Goal: Contribute content: Contribute content

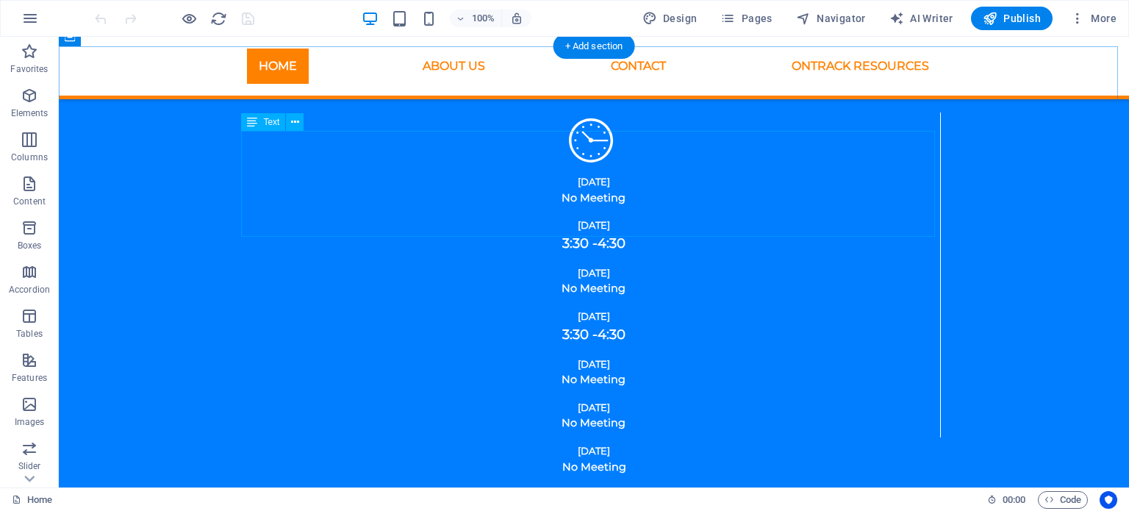
scroll to position [1691, 0]
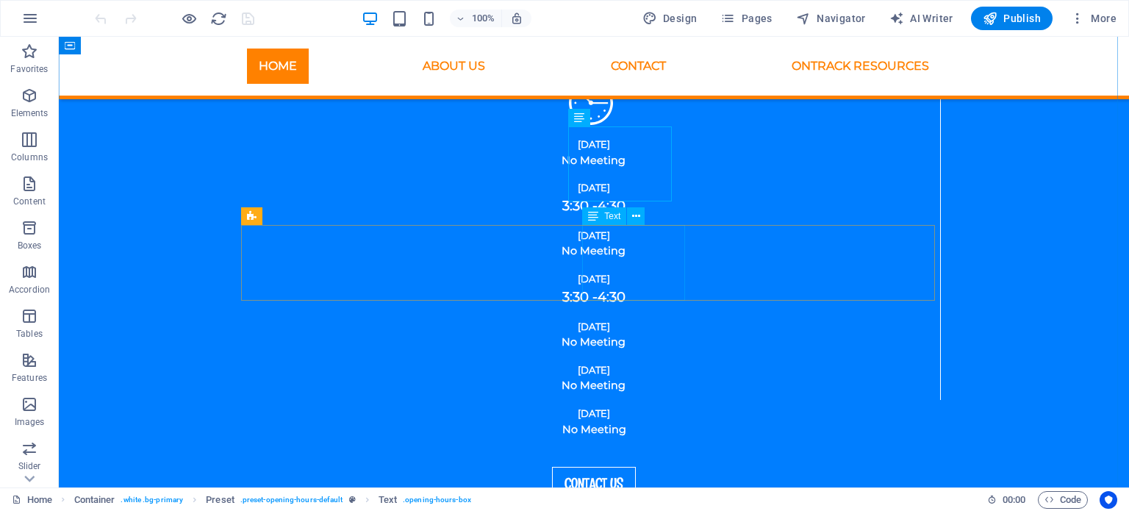
scroll to position [1764, 0]
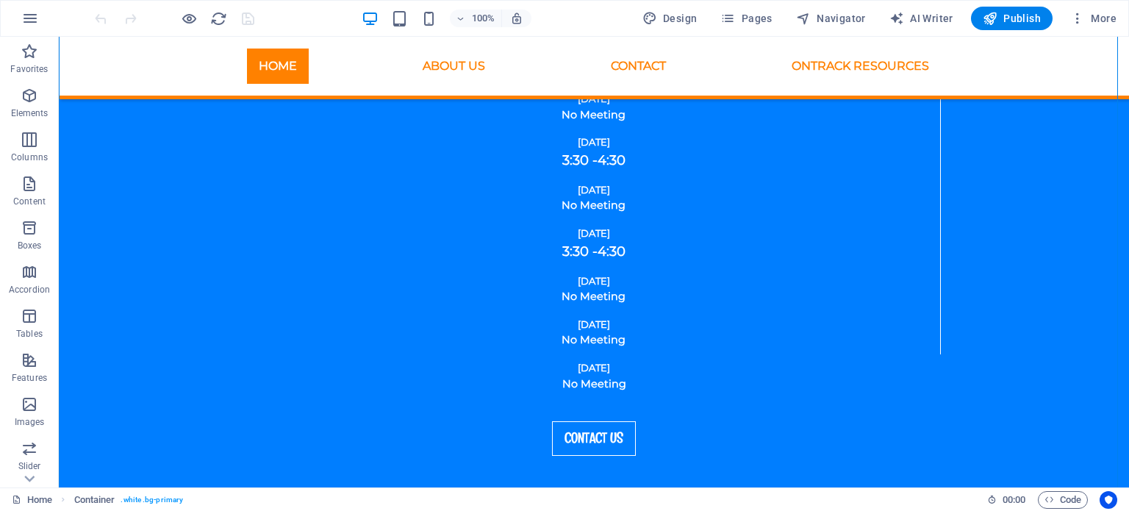
drag, startPoint x: 222, startPoint y: 337, endPoint x: 432, endPoint y: 355, distance: 210.9
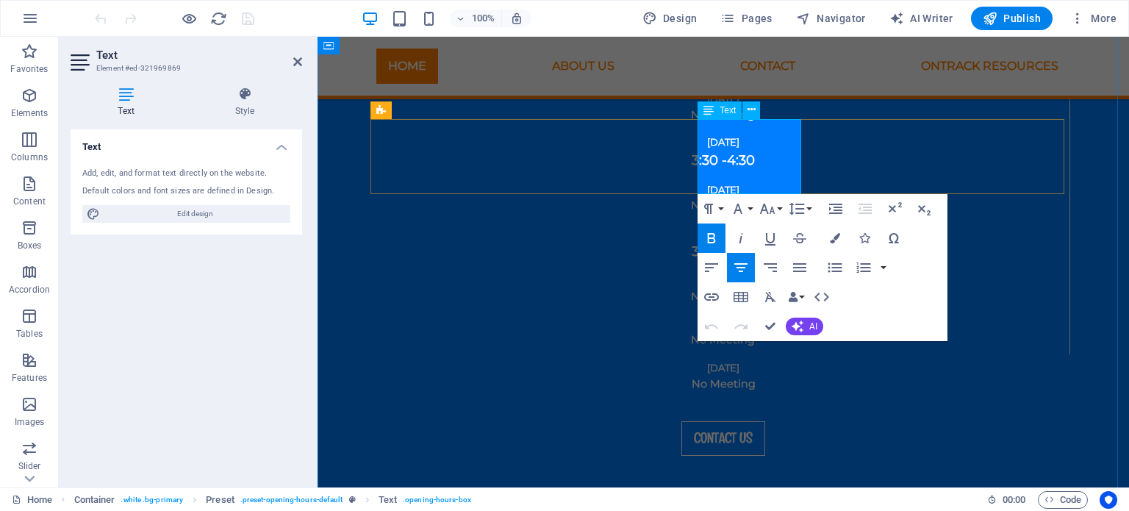
drag, startPoint x: 789, startPoint y: 179, endPoint x: 724, endPoint y: 154, distance: 69.6
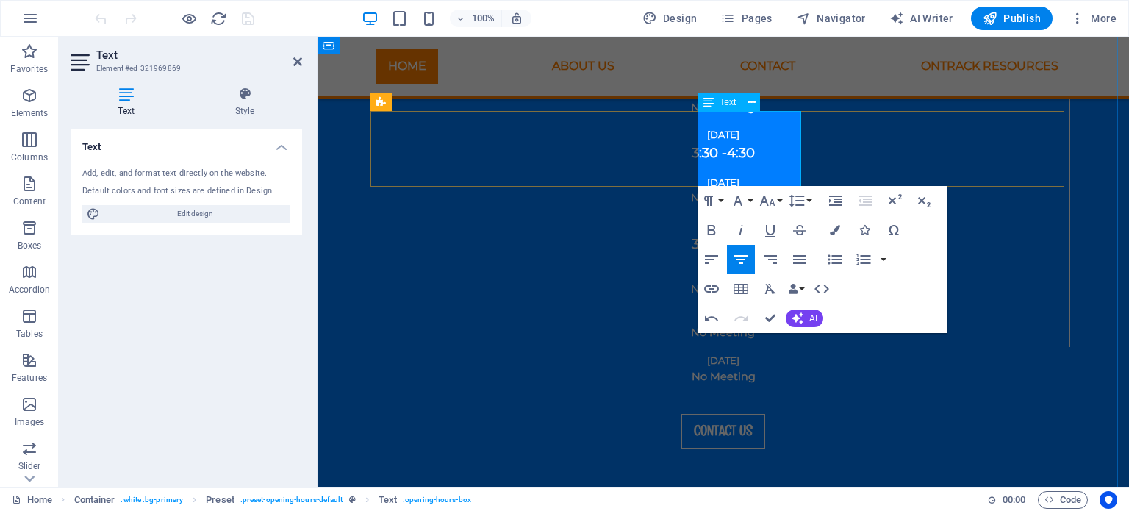
scroll to position [1779, 0]
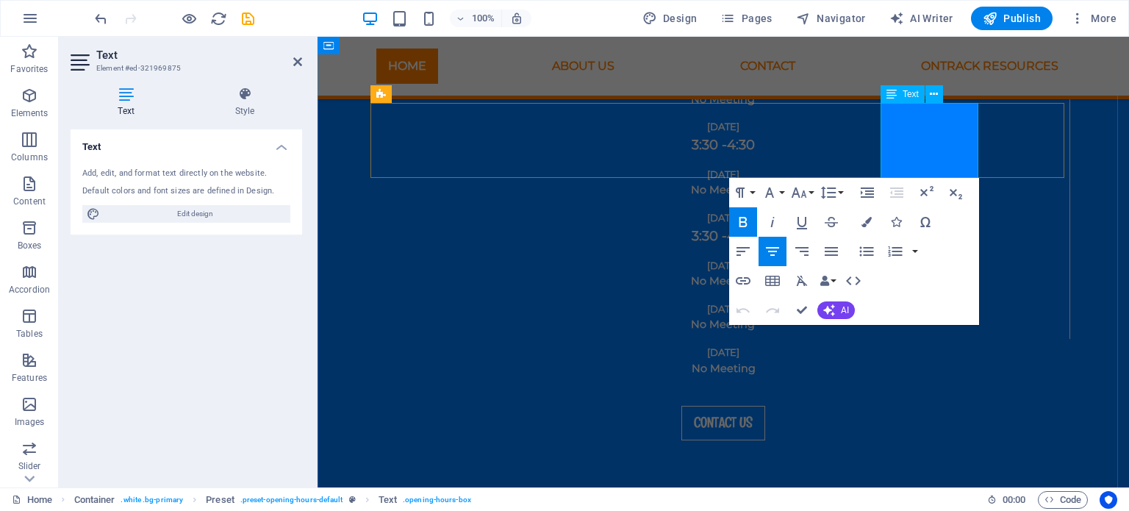
drag, startPoint x: 962, startPoint y: 164, endPoint x: 905, endPoint y: 121, distance: 71.4
click at [866, 219] on icon "button" at bounding box center [866, 222] width 10 height 10
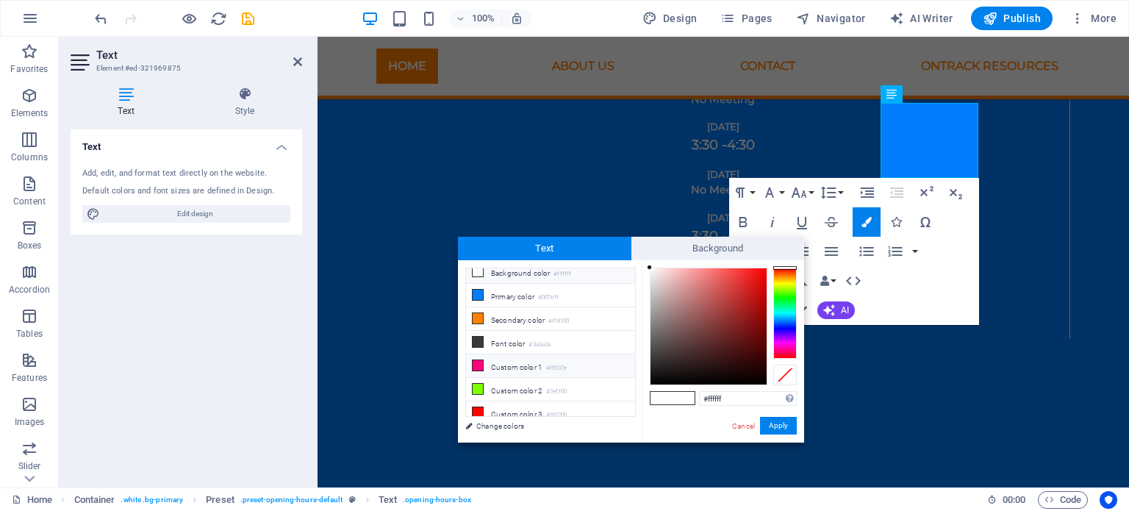
scroll to position [10, 0]
click at [477, 381] on icon at bounding box center [478, 386] width 10 height 10
type input "#7eff00"
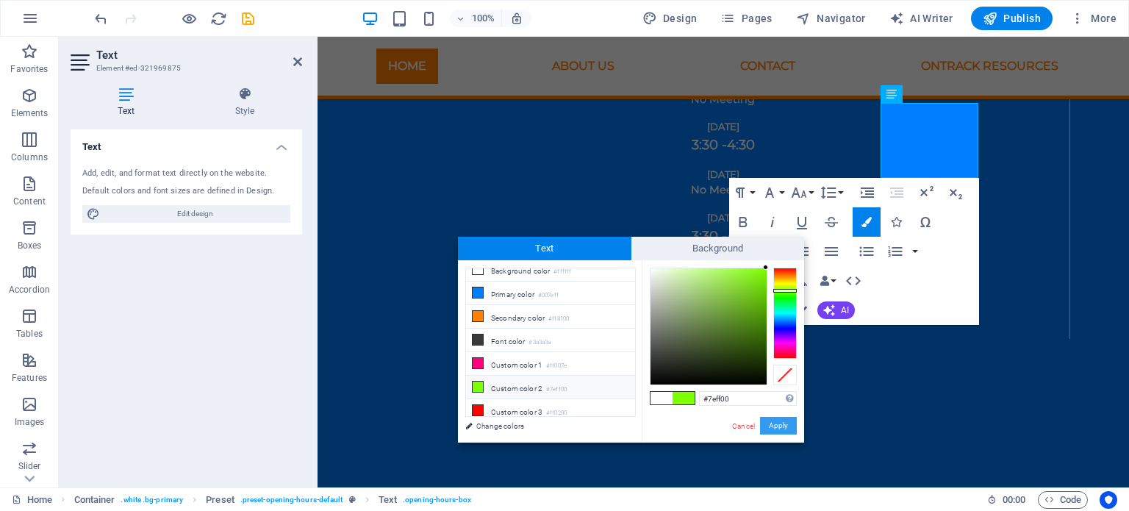
click at [788, 427] on button "Apply" at bounding box center [778, 426] width 37 height 18
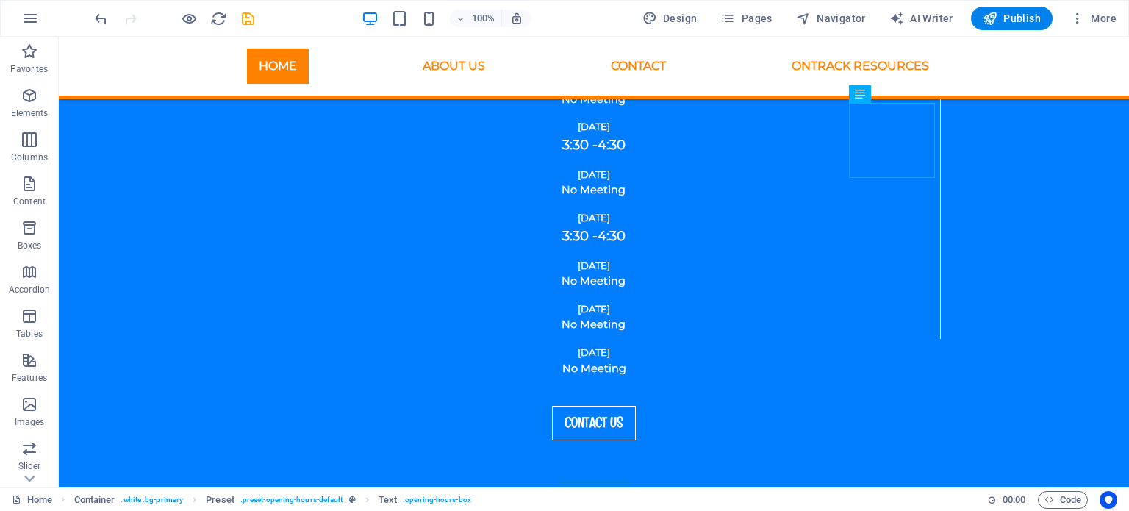
drag, startPoint x: 789, startPoint y: 158, endPoint x: 1048, endPoint y: 161, distance: 258.7
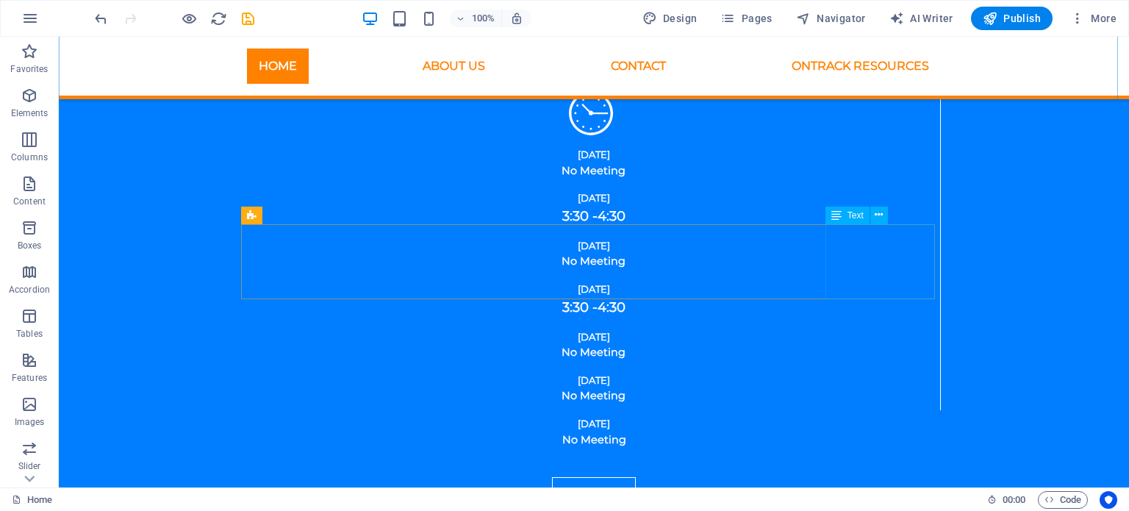
scroll to position [1718, 0]
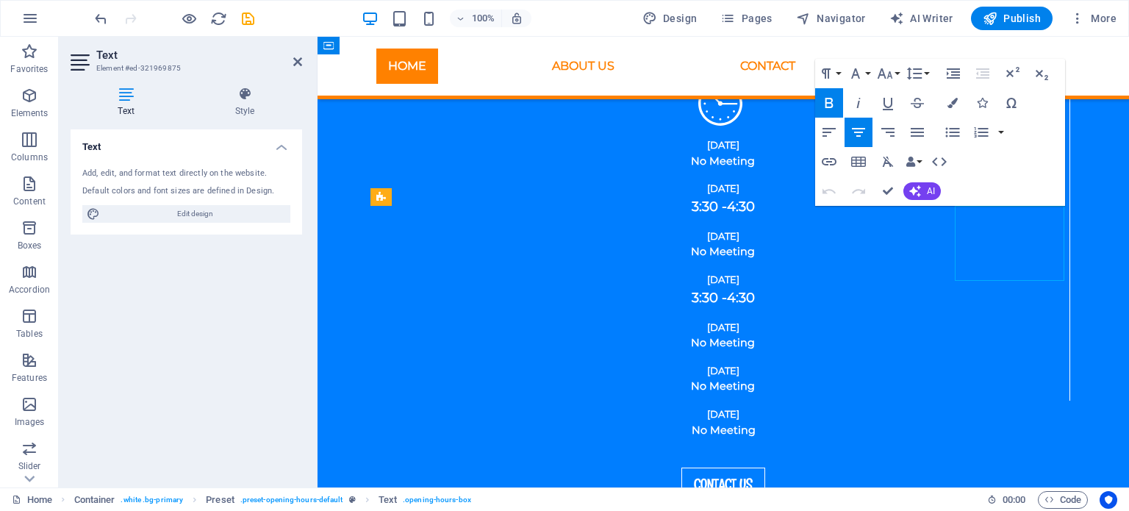
drag, startPoint x: 1050, startPoint y: 265, endPoint x: 1039, endPoint y: 269, distance: 11.9
click at [956, 104] on icon "button" at bounding box center [952, 103] width 10 height 10
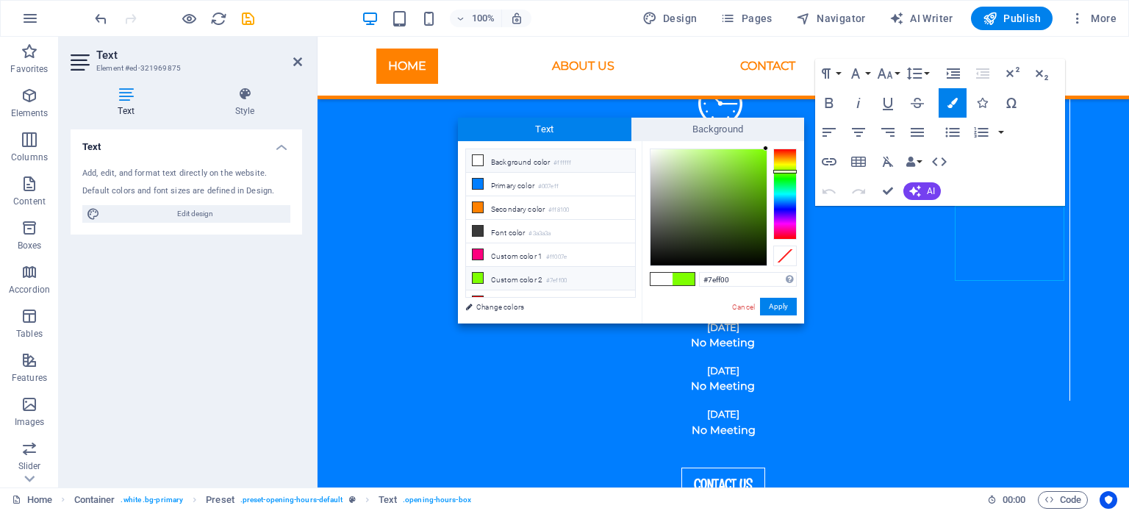
click at [478, 273] on icon at bounding box center [478, 278] width 10 height 10
click at [782, 306] on button "Apply" at bounding box center [778, 307] width 37 height 18
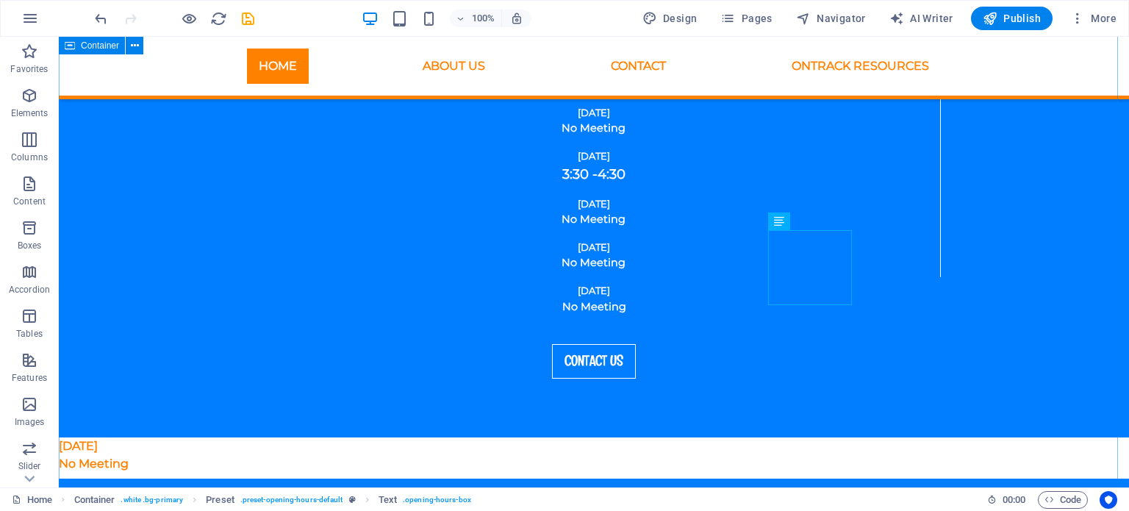
scroll to position [1865, 0]
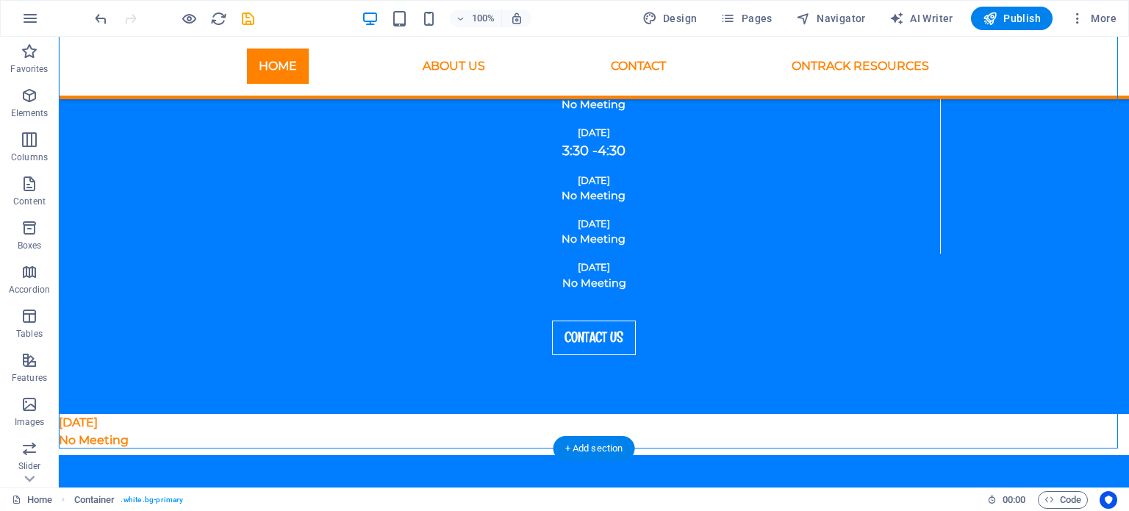
drag, startPoint x: 194, startPoint y: 231, endPoint x: 750, endPoint y: 358, distance: 570.0
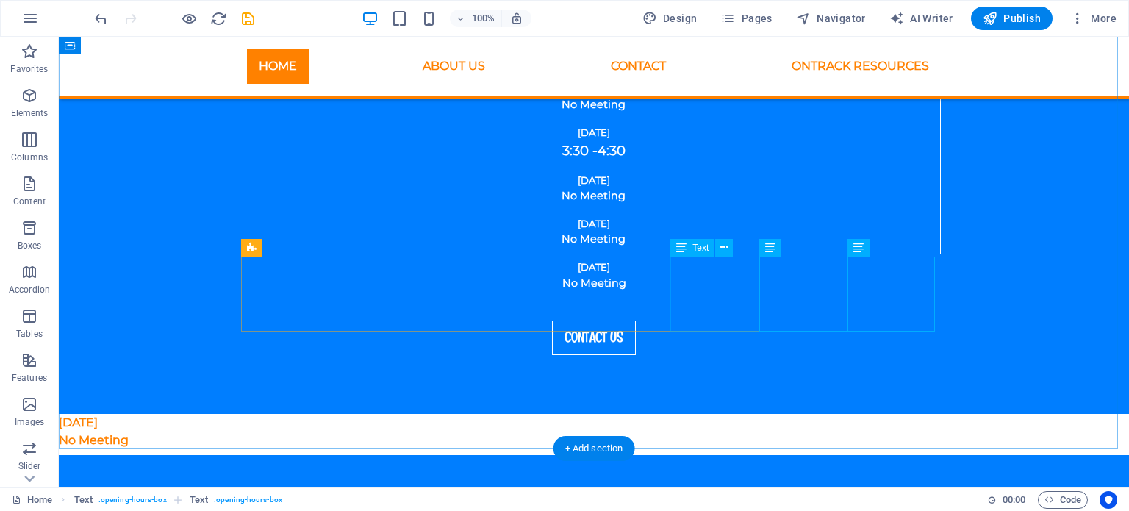
drag, startPoint x: 545, startPoint y: 293, endPoint x: 528, endPoint y: 295, distance: 17.8
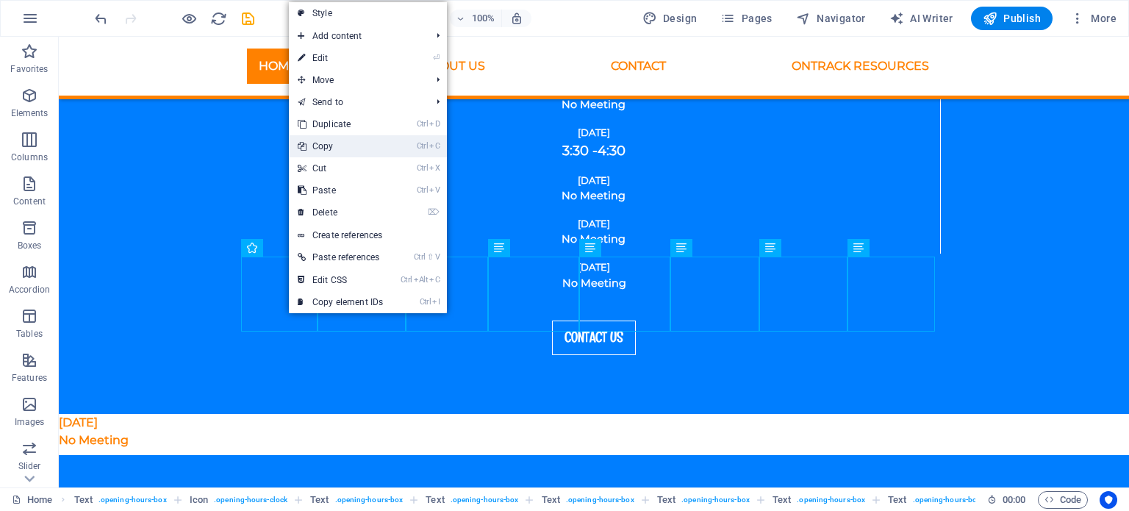
click at [347, 148] on link "Ctrl C Copy" at bounding box center [340, 146] width 103 height 22
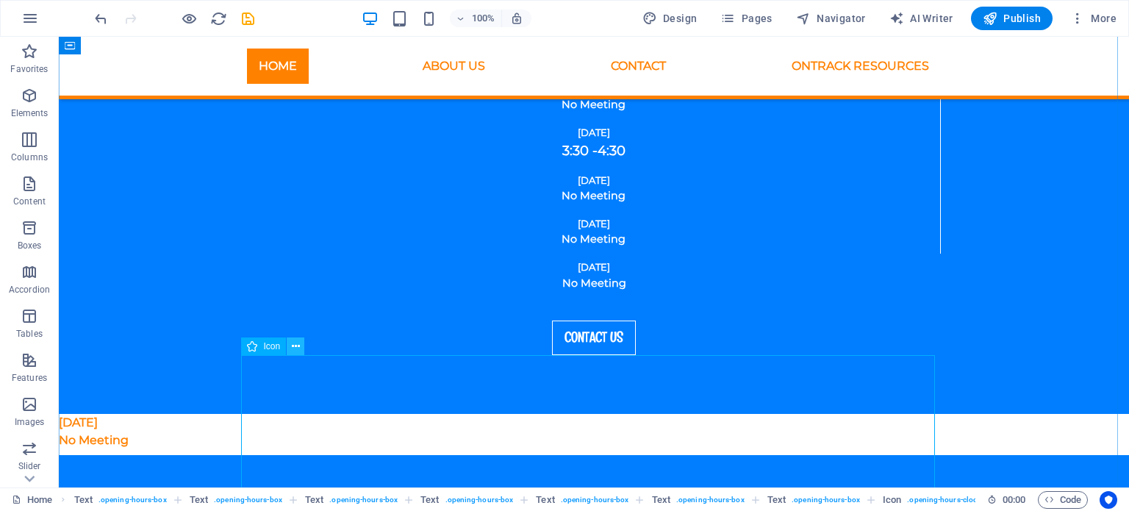
click at [299, 348] on icon at bounding box center [296, 346] width 8 height 15
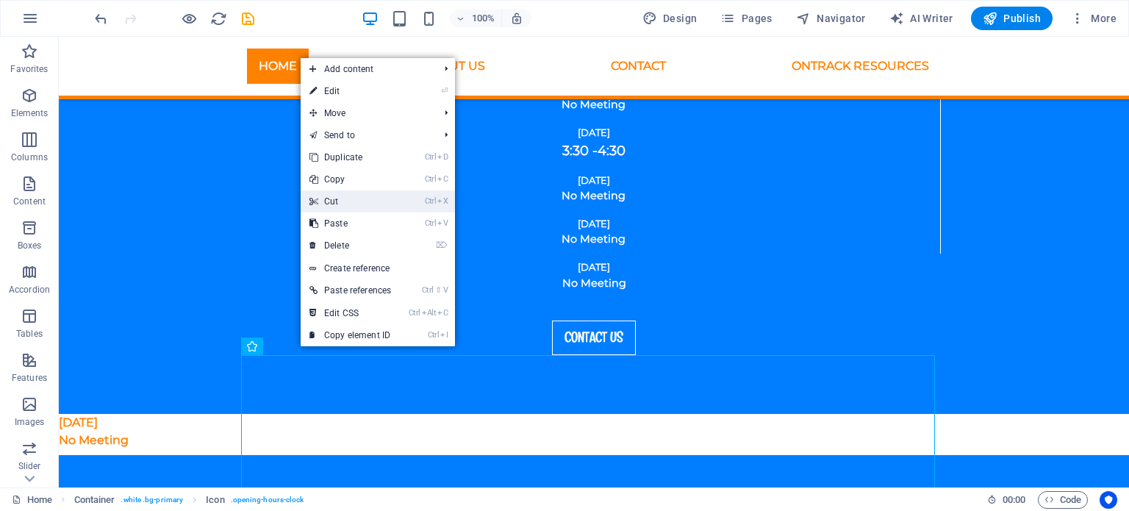
click at [344, 201] on link "Ctrl X Cut" at bounding box center [350, 201] width 99 height 22
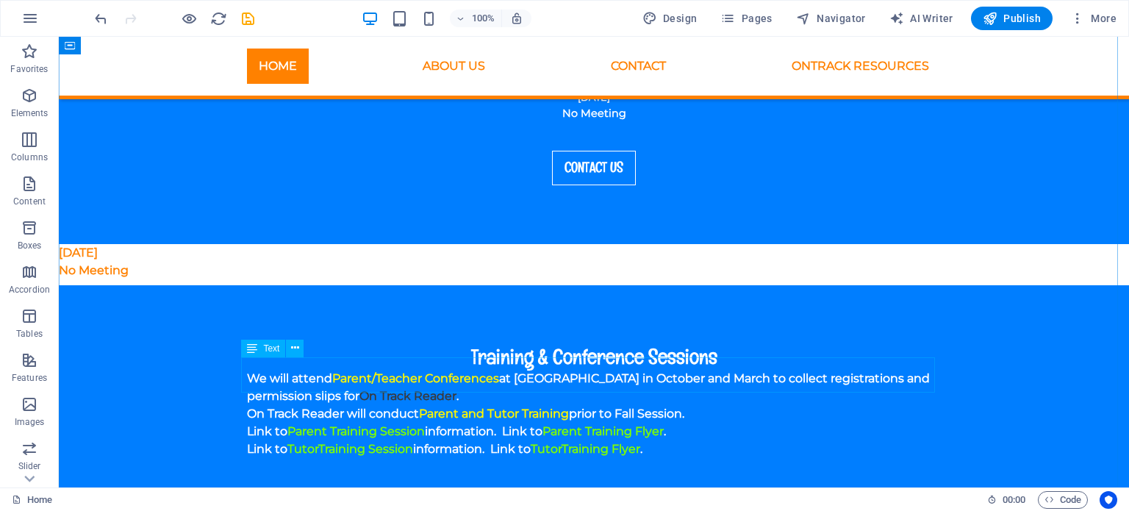
scroll to position [2012, 0]
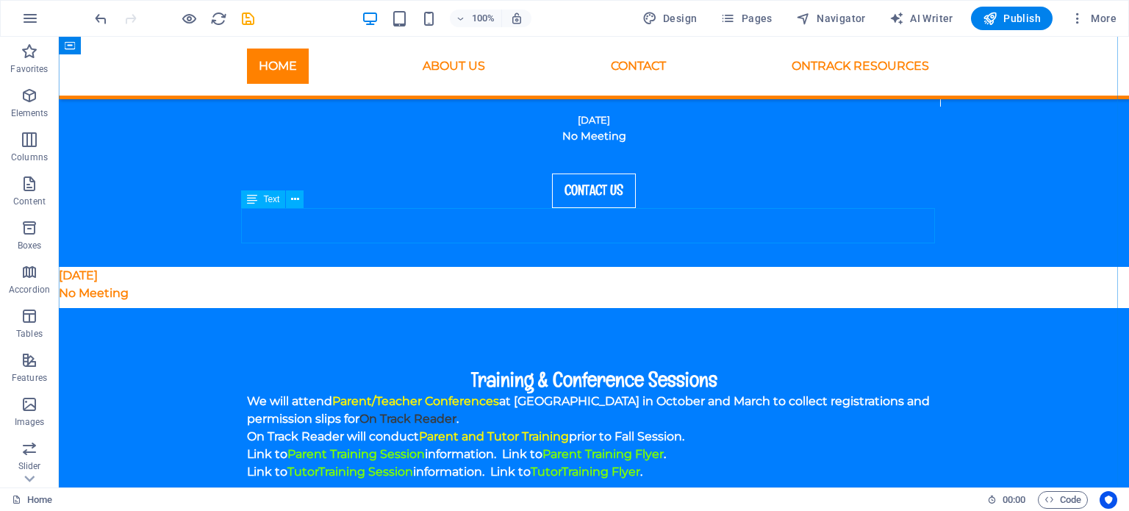
click at [296, 201] on icon at bounding box center [295, 199] width 8 height 15
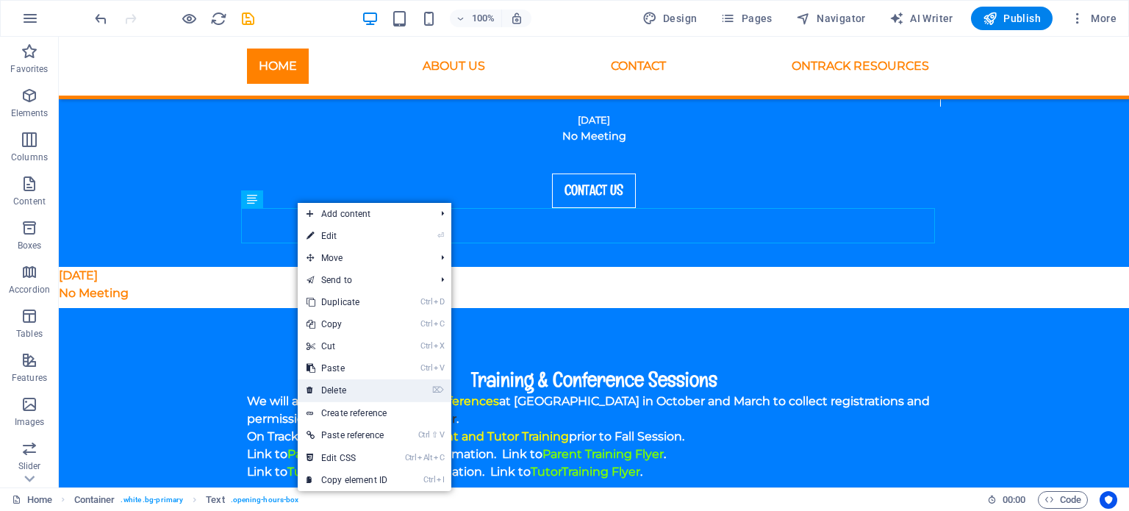
click at [348, 389] on link "⌦ Delete" at bounding box center [347, 390] width 98 height 22
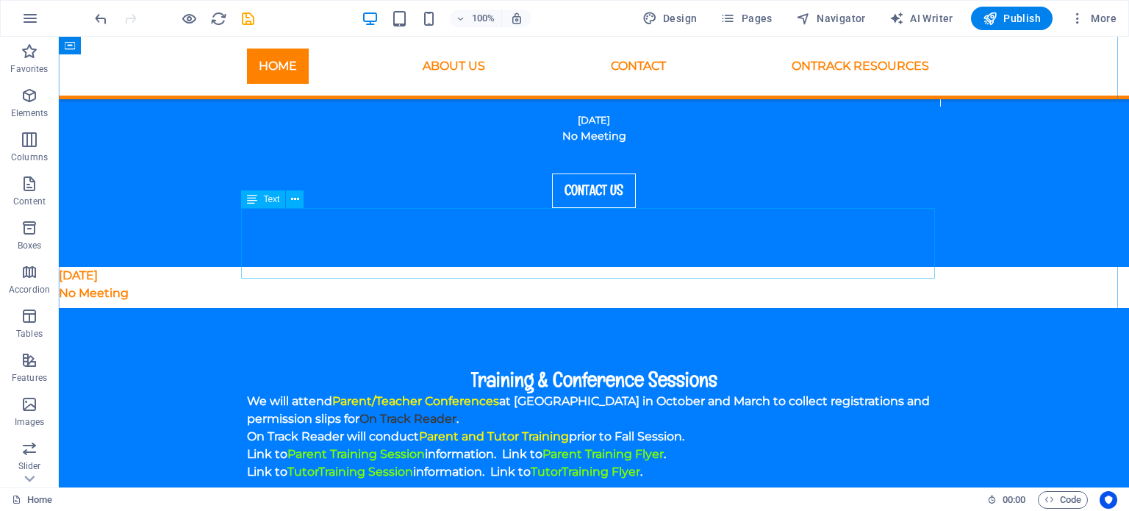
click at [293, 202] on icon at bounding box center [295, 199] width 8 height 15
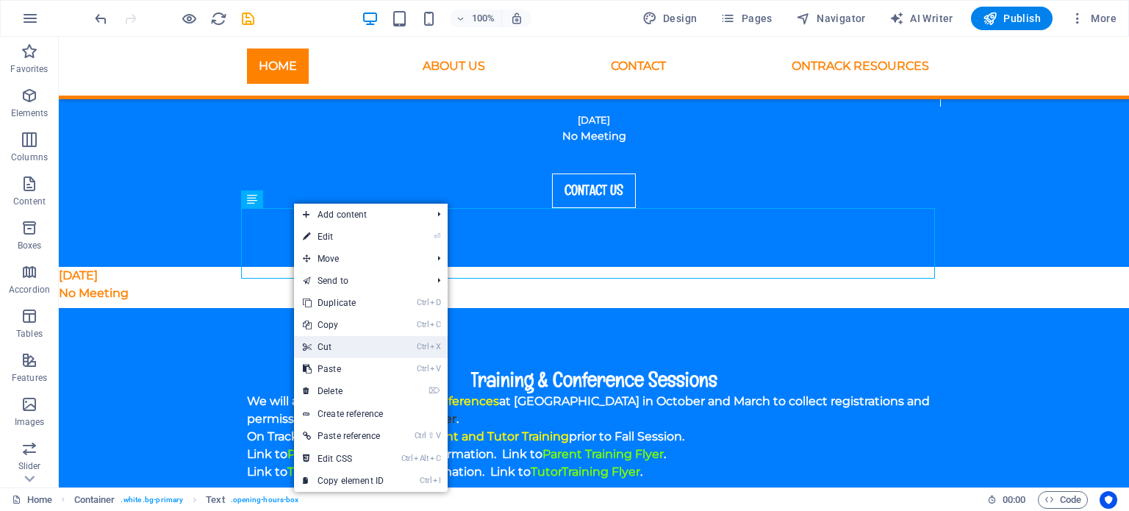
click at [336, 342] on link "Ctrl X Cut" at bounding box center [343, 347] width 98 height 22
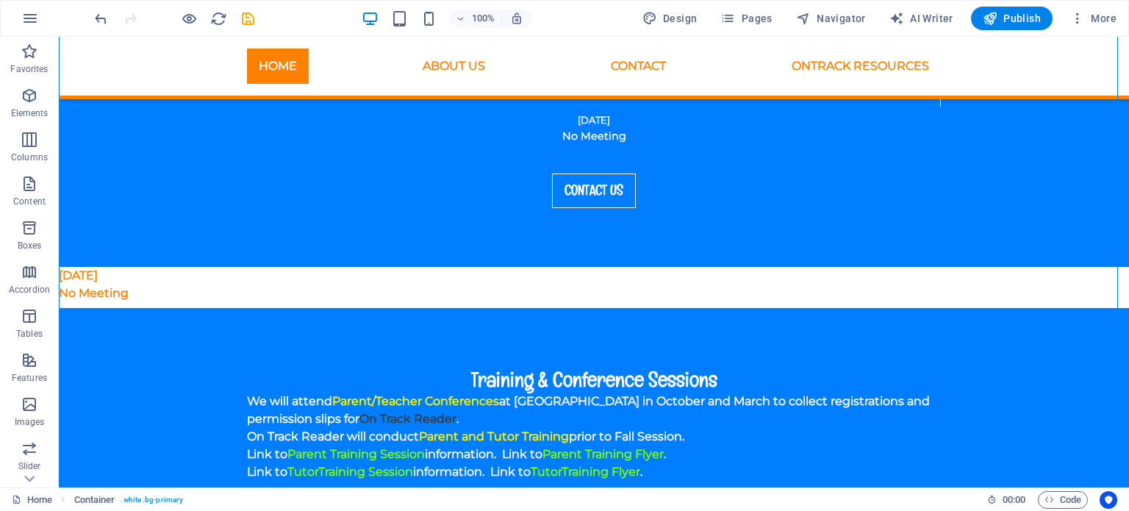
drag, startPoint x: 203, startPoint y: 191, endPoint x: 330, endPoint y: 415, distance: 257.7
click at [296, 196] on icon at bounding box center [295, 199] width 8 height 15
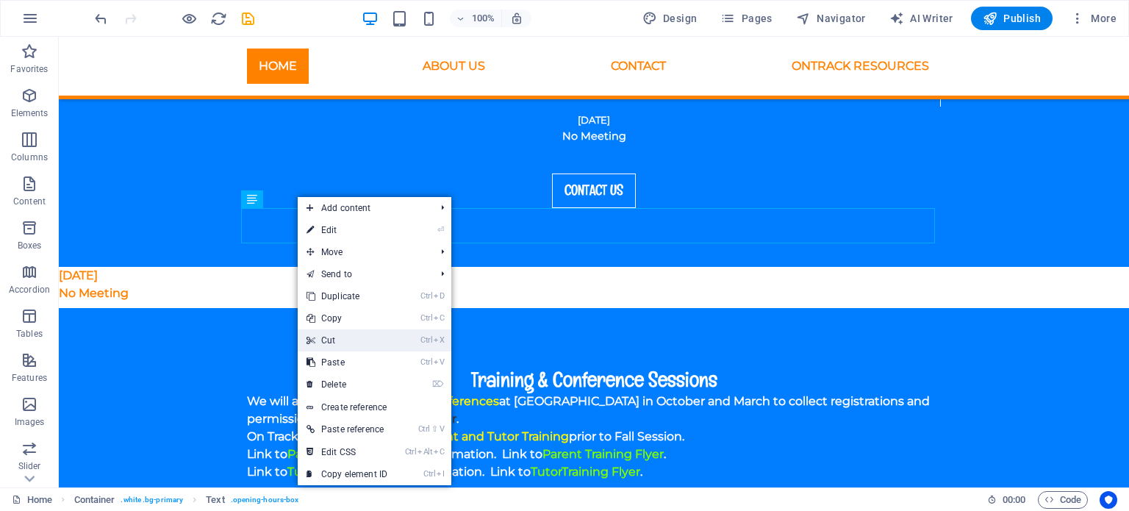
click at [351, 345] on link "Ctrl X Cut" at bounding box center [347, 340] width 98 height 22
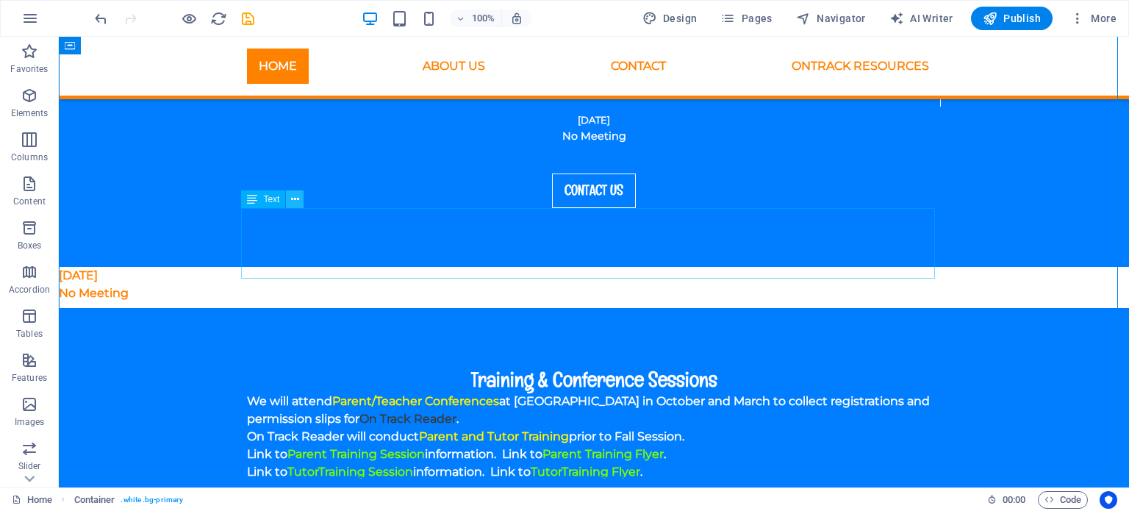
click at [294, 196] on icon at bounding box center [295, 199] width 8 height 15
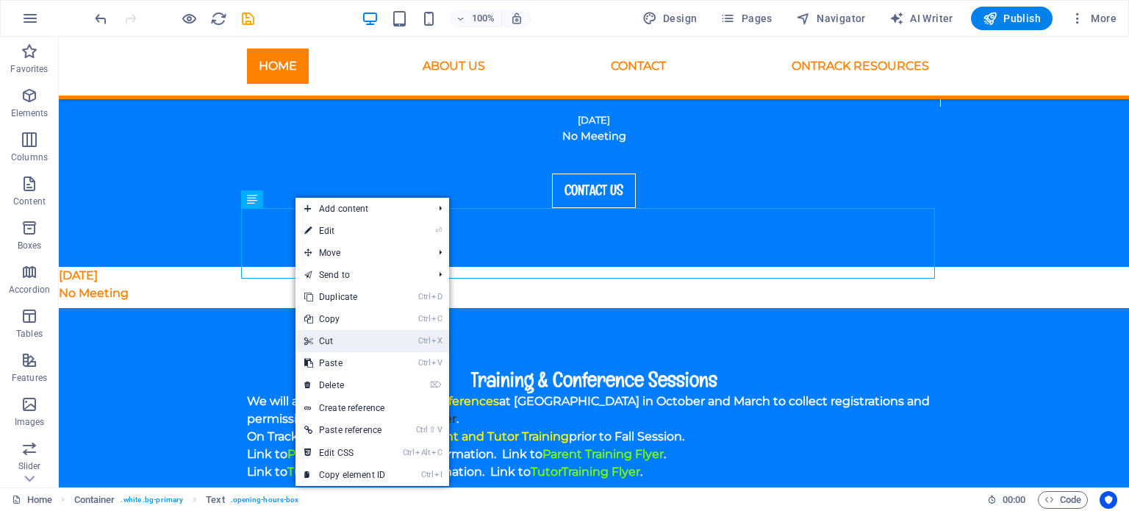
click at [331, 343] on link "Ctrl X Cut" at bounding box center [344, 341] width 98 height 22
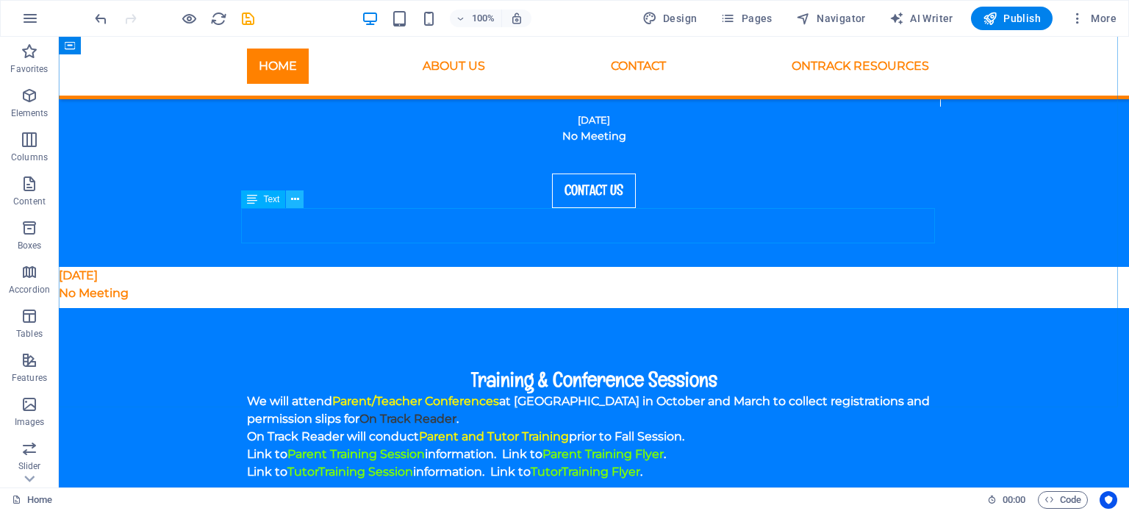
click at [295, 199] on icon at bounding box center [295, 199] width 8 height 15
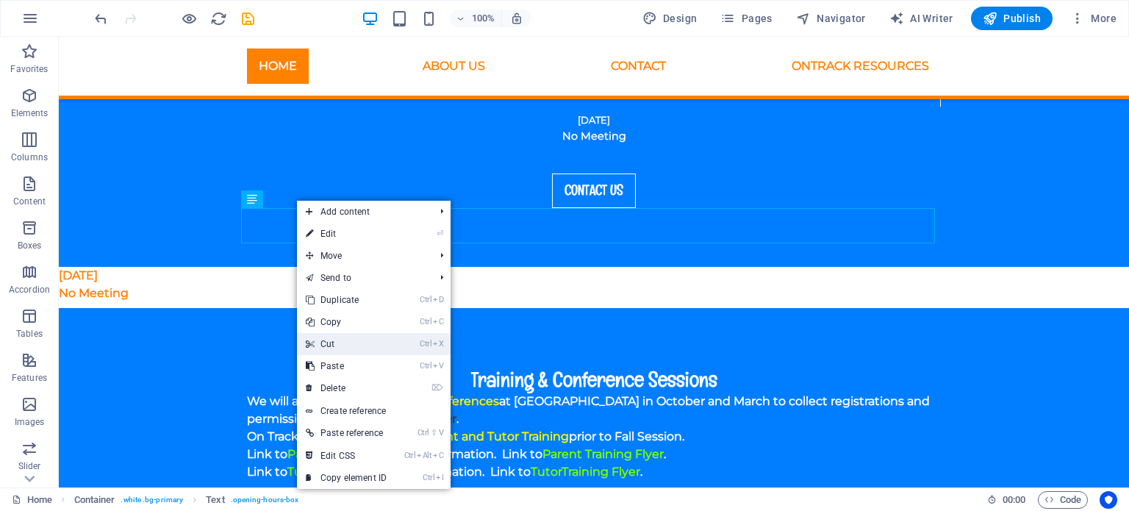
click at [340, 339] on link "Ctrl X Cut" at bounding box center [346, 344] width 98 height 22
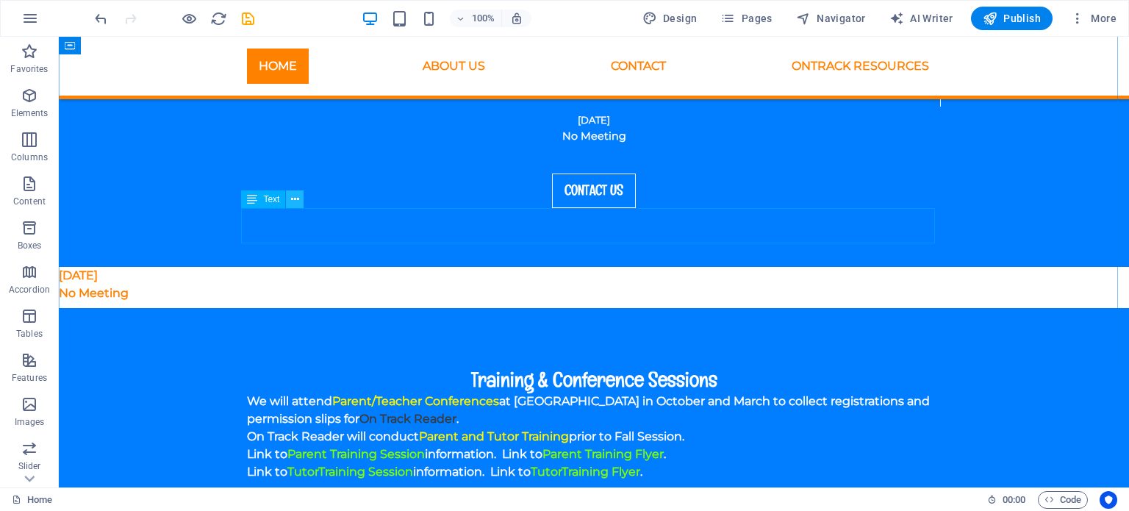
click at [295, 202] on icon at bounding box center [295, 199] width 8 height 15
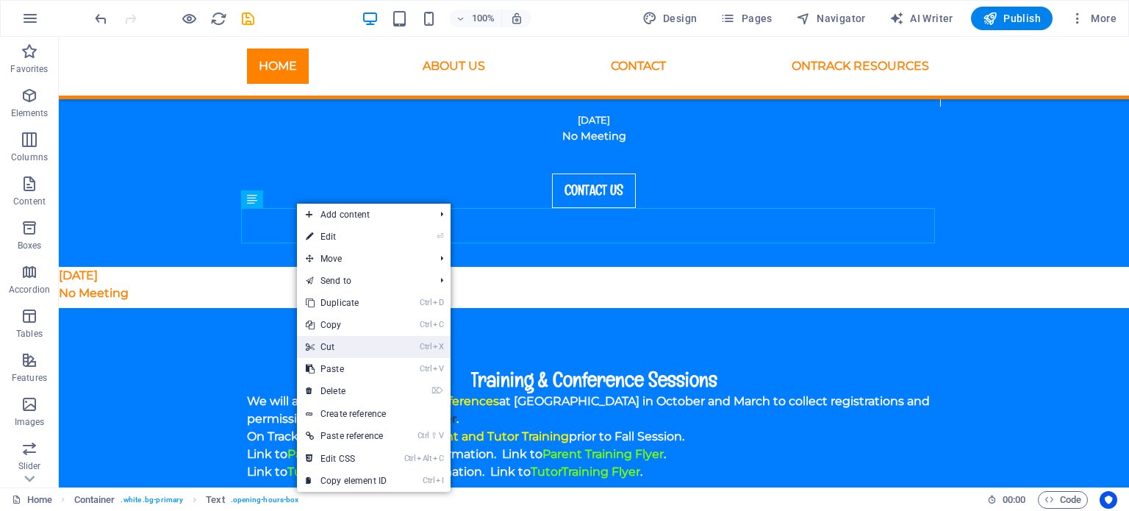
click at [344, 345] on link "Ctrl X Cut" at bounding box center [346, 347] width 98 height 22
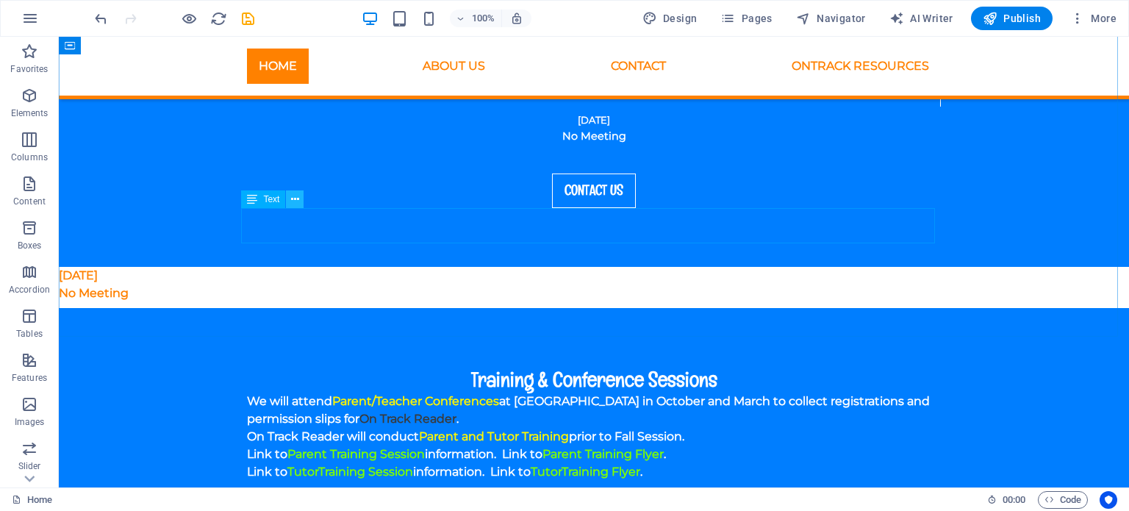
click at [293, 200] on icon at bounding box center [295, 199] width 8 height 15
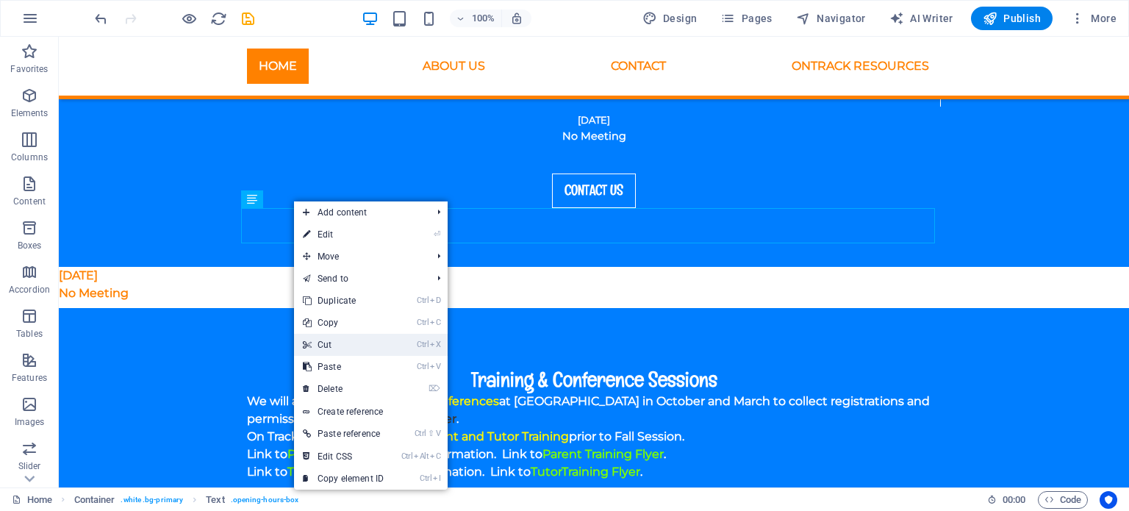
click at [346, 337] on link "Ctrl X Cut" at bounding box center [343, 345] width 98 height 22
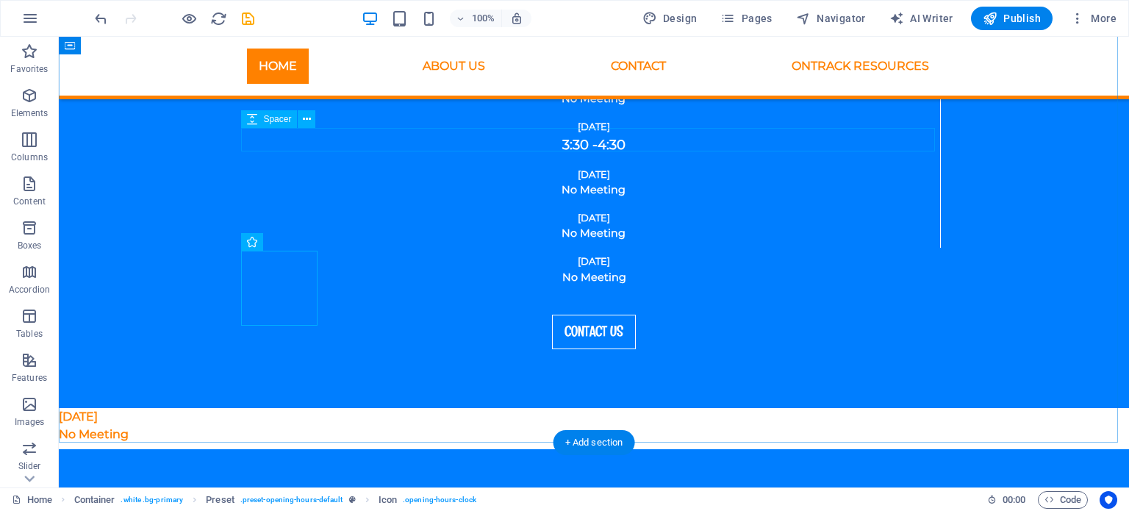
scroll to position [1791, 0]
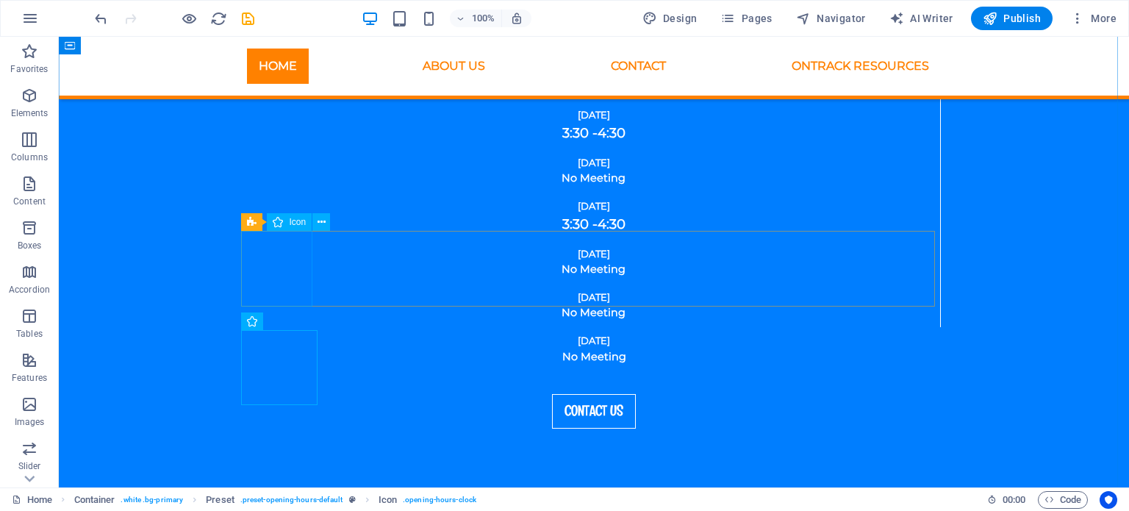
click at [170, 497] on span ". white .bg-primary" at bounding box center [152, 500] width 62 height 18
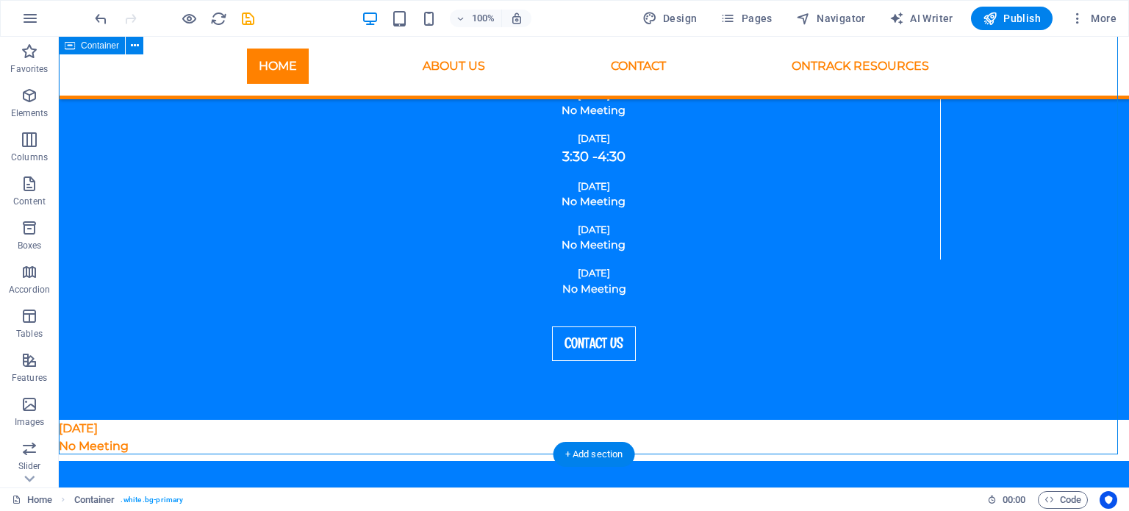
scroll to position [1865, 0]
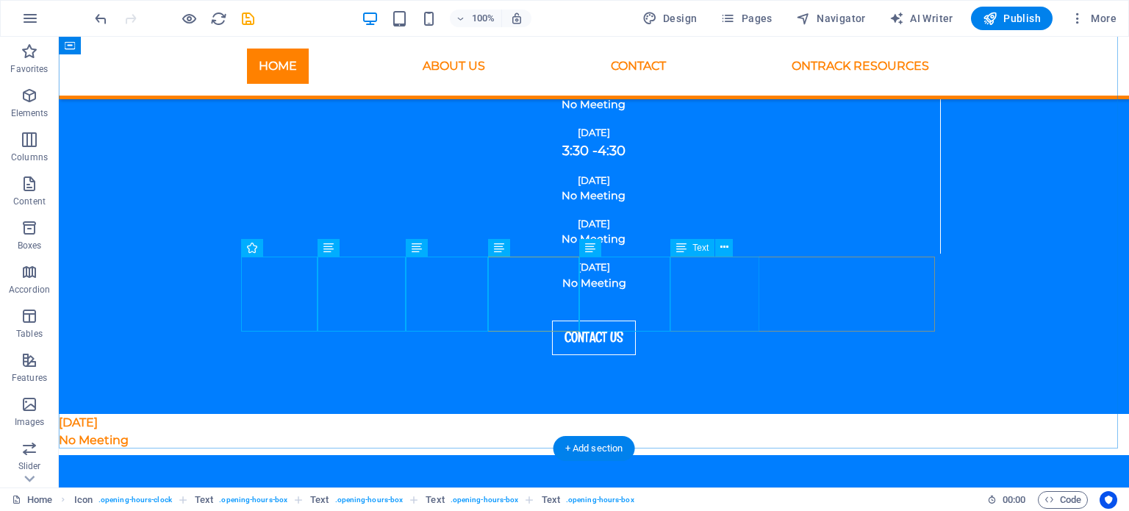
drag, startPoint x: 700, startPoint y: 284, endPoint x: 738, endPoint y: 284, distance: 37.5
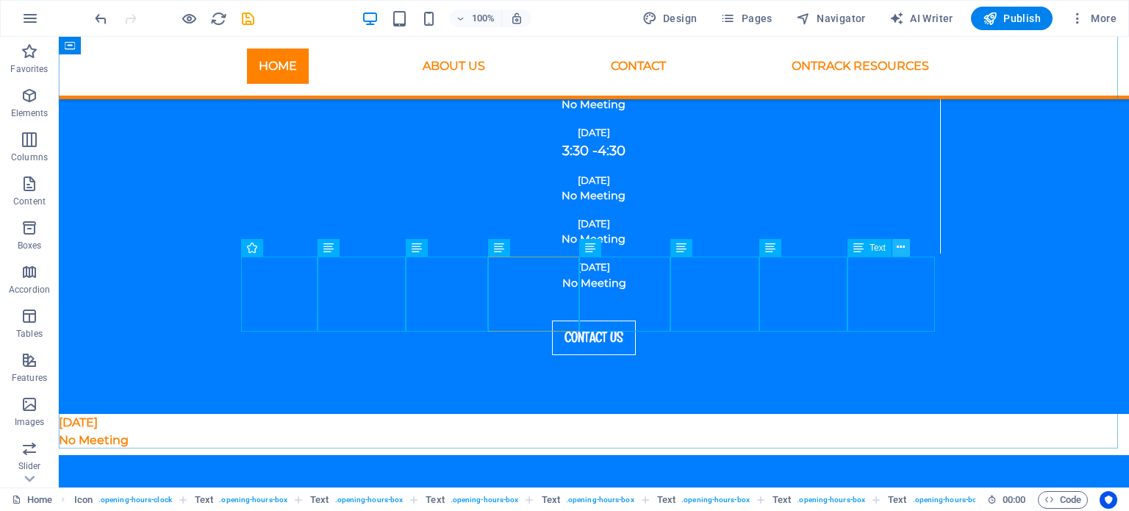
click at [904, 246] on icon at bounding box center [901, 247] width 8 height 15
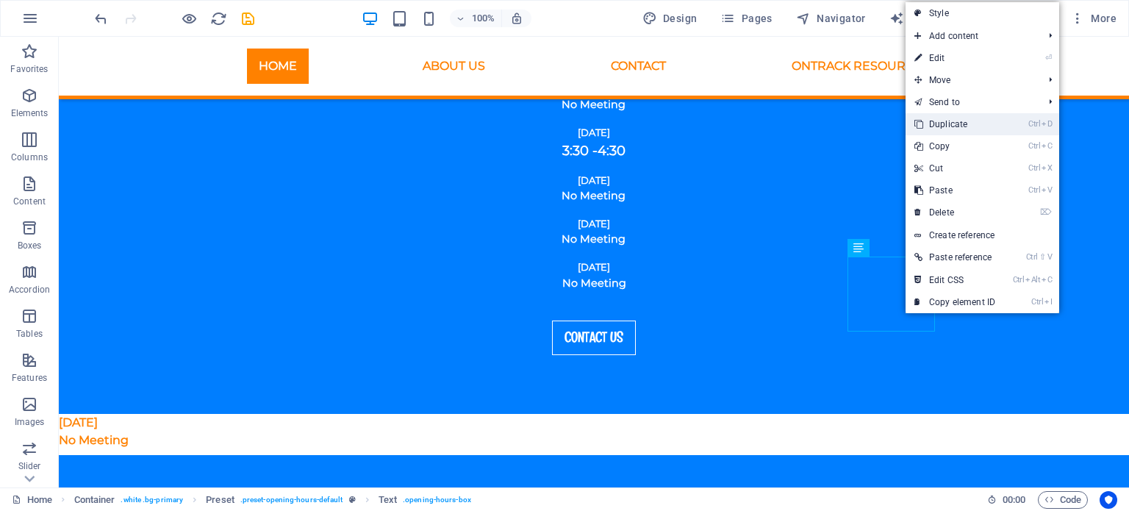
click at [950, 124] on link "Ctrl D Duplicate" at bounding box center [955, 124] width 98 height 22
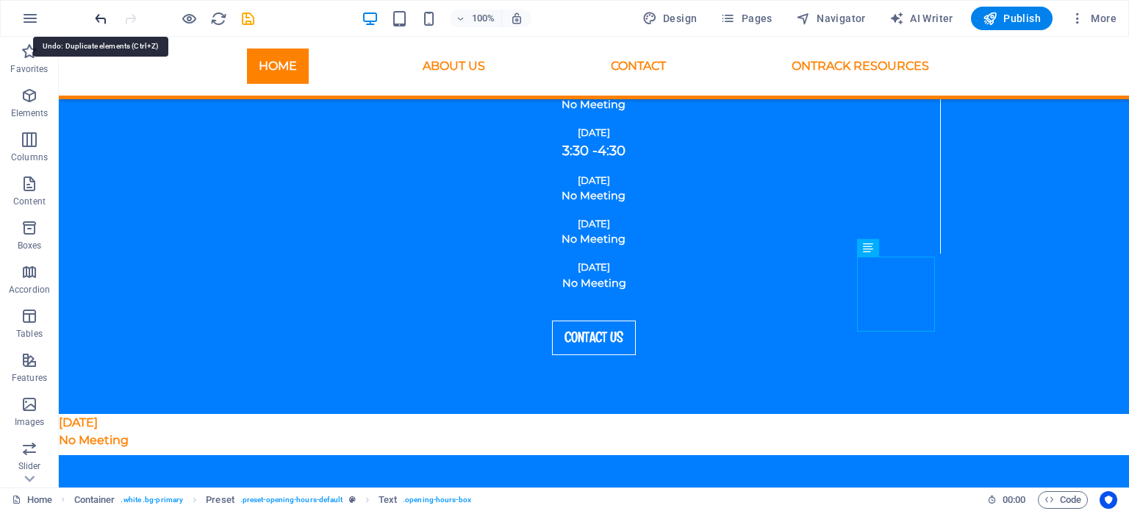
click at [104, 19] on icon "undo" at bounding box center [101, 18] width 17 height 17
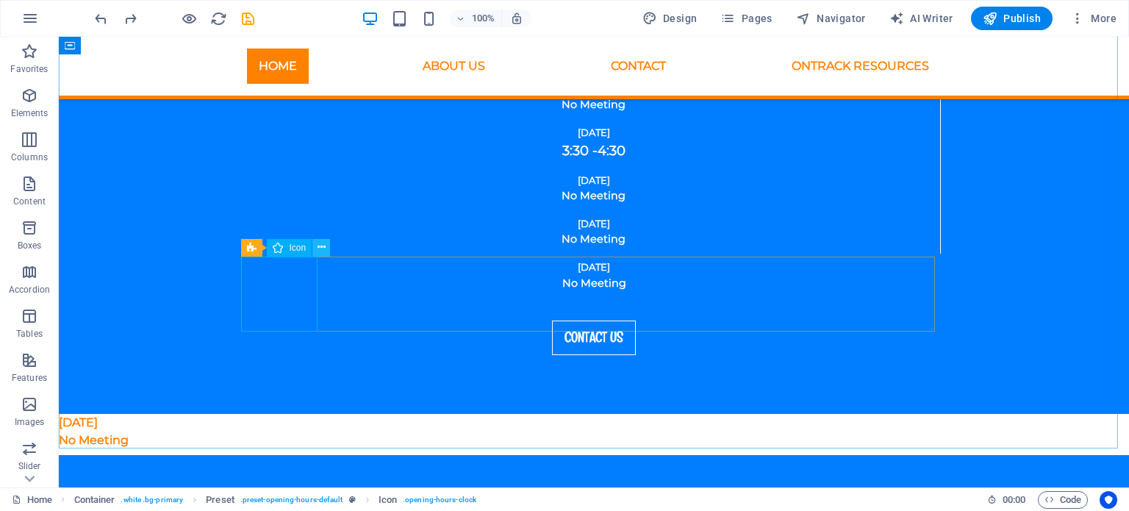
click at [321, 247] on icon at bounding box center [322, 247] width 8 height 15
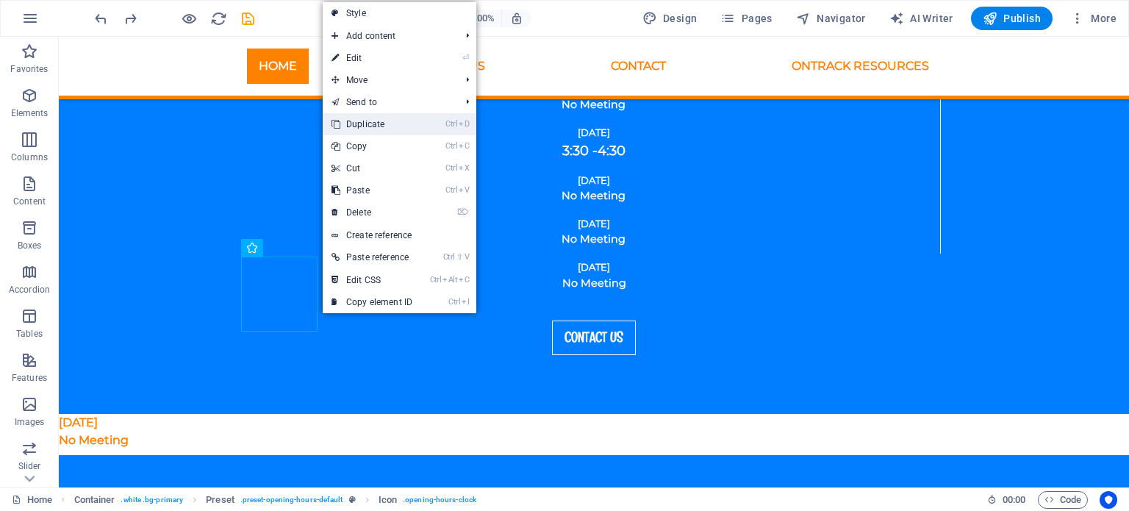
click at [382, 121] on link "Ctrl D Duplicate" at bounding box center [372, 124] width 98 height 22
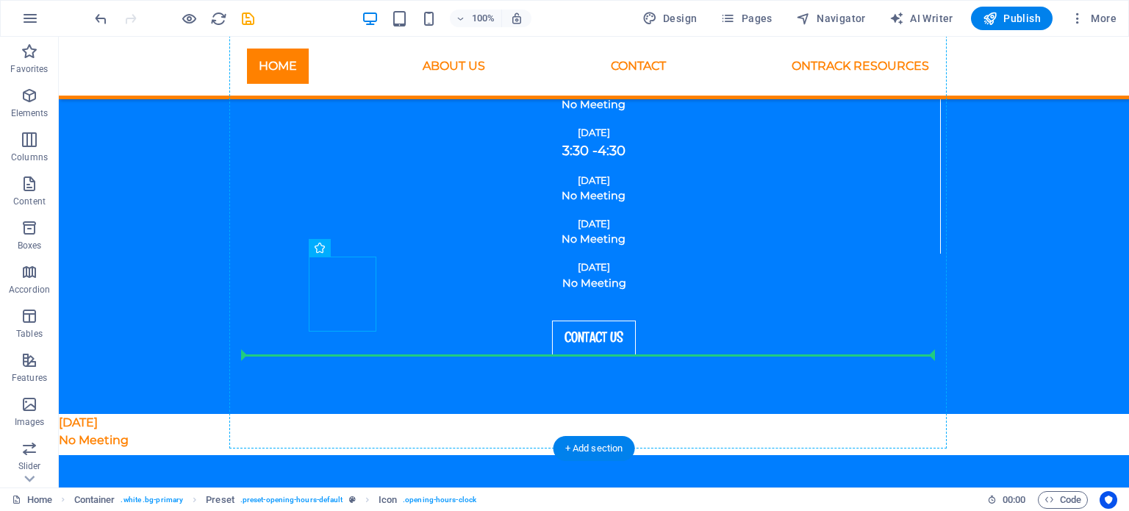
drag, startPoint x: 353, startPoint y: 288, endPoint x: 327, endPoint y: 368, distance: 84.1
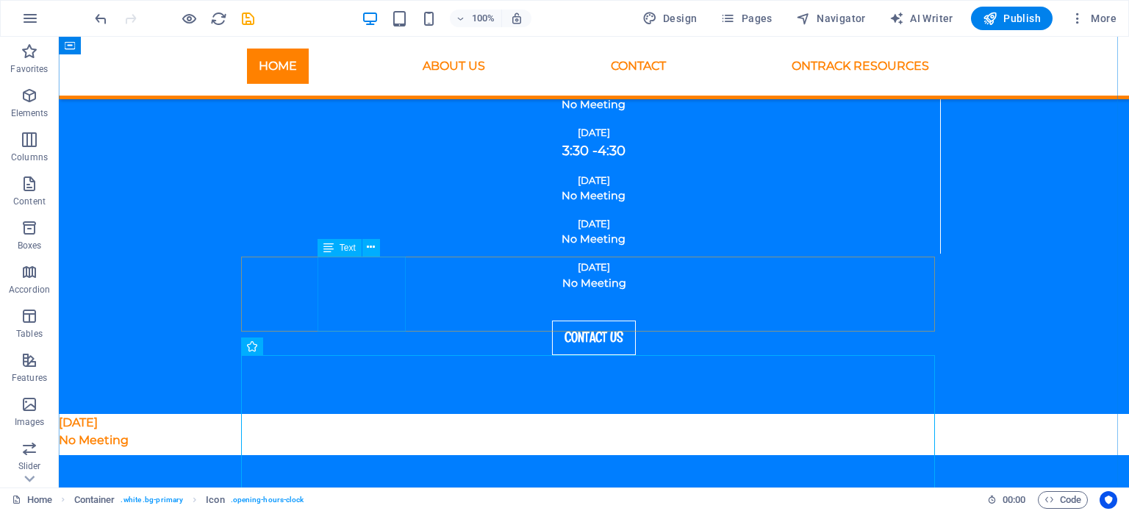
click at [373, 250] on icon at bounding box center [371, 247] width 8 height 15
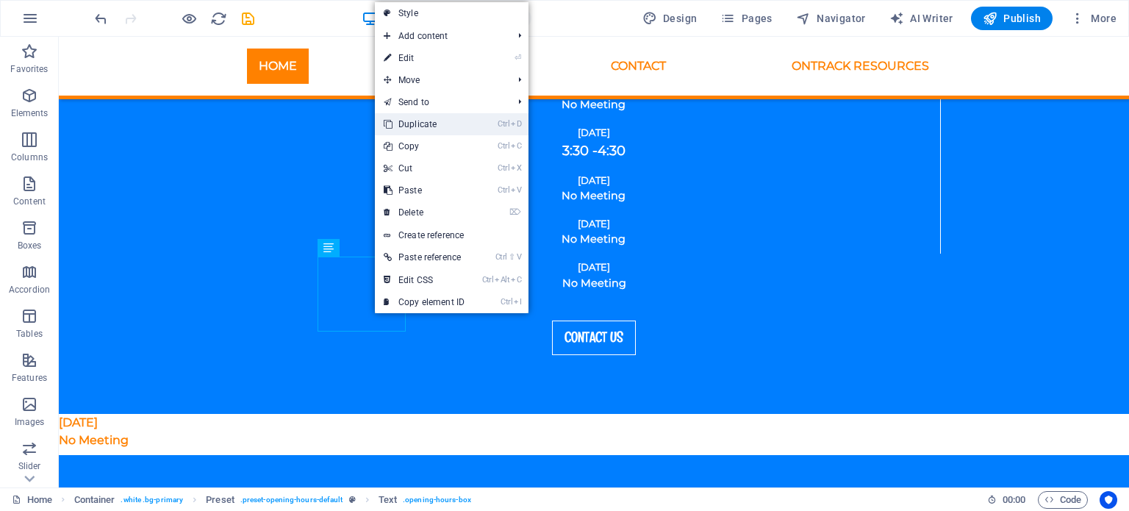
click at [413, 131] on link "Ctrl D Duplicate" at bounding box center [424, 124] width 98 height 22
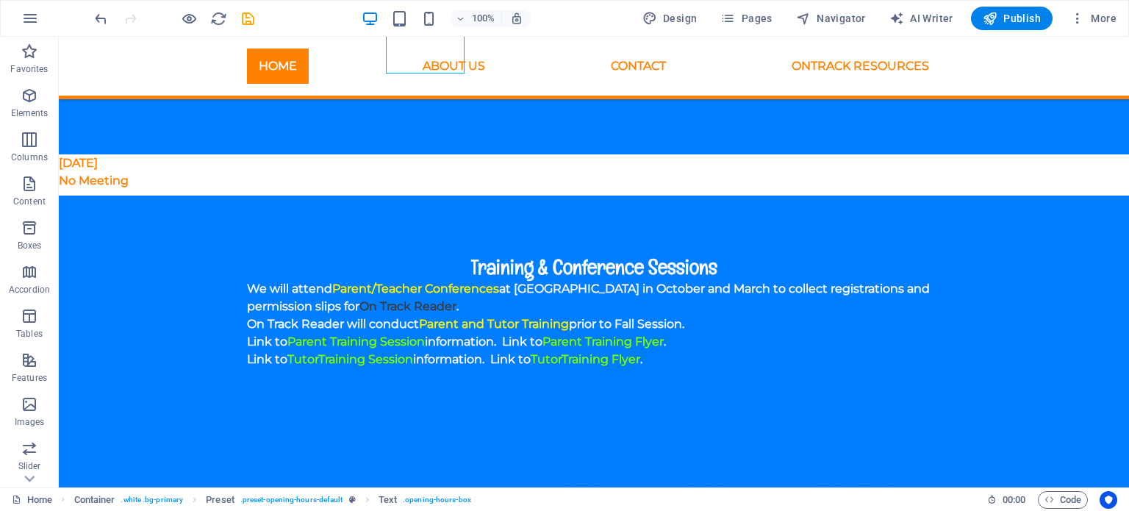
scroll to position [2126, 0]
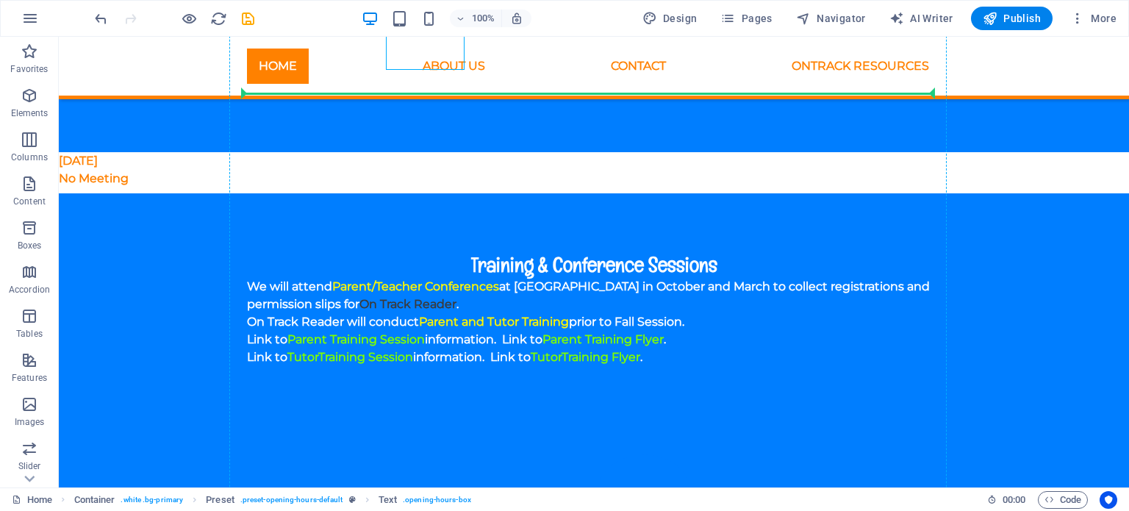
drag, startPoint x: 437, startPoint y: 291, endPoint x: 911, endPoint y: 218, distance: 480.5
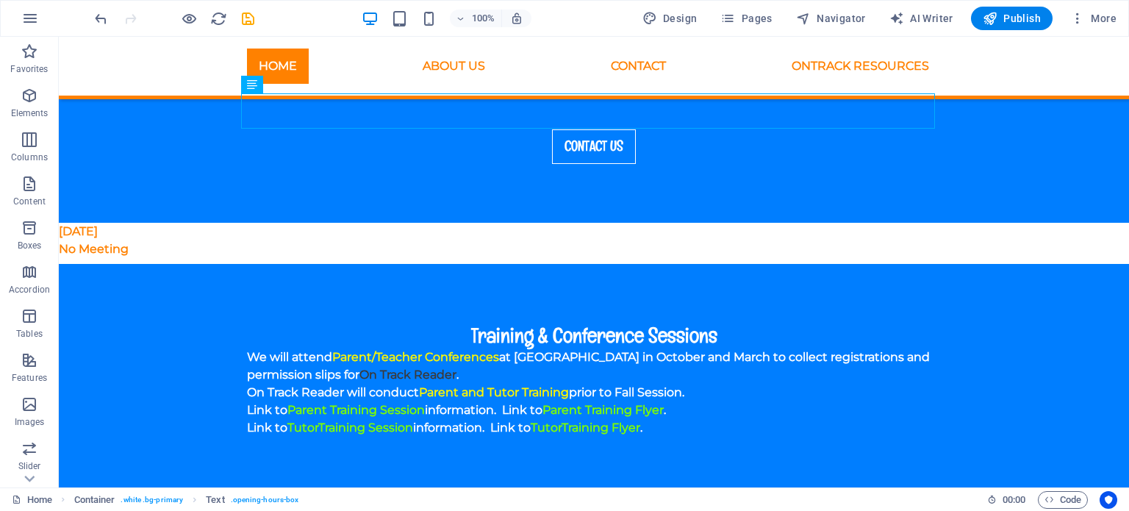
scroll to position [1979, 0]
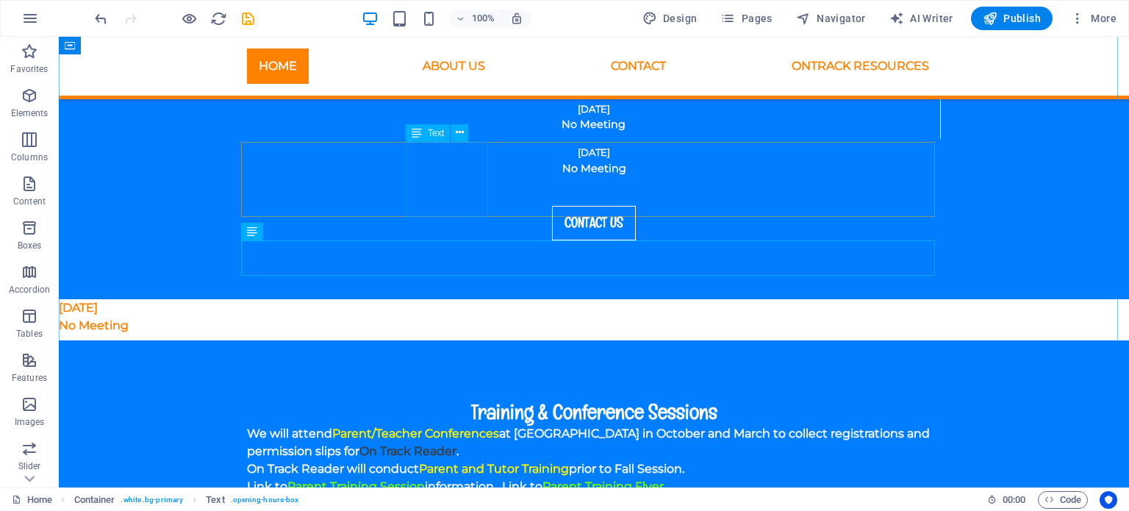
click at [462, 135] on icon at bounding box center [460, 132] width 8 height 15
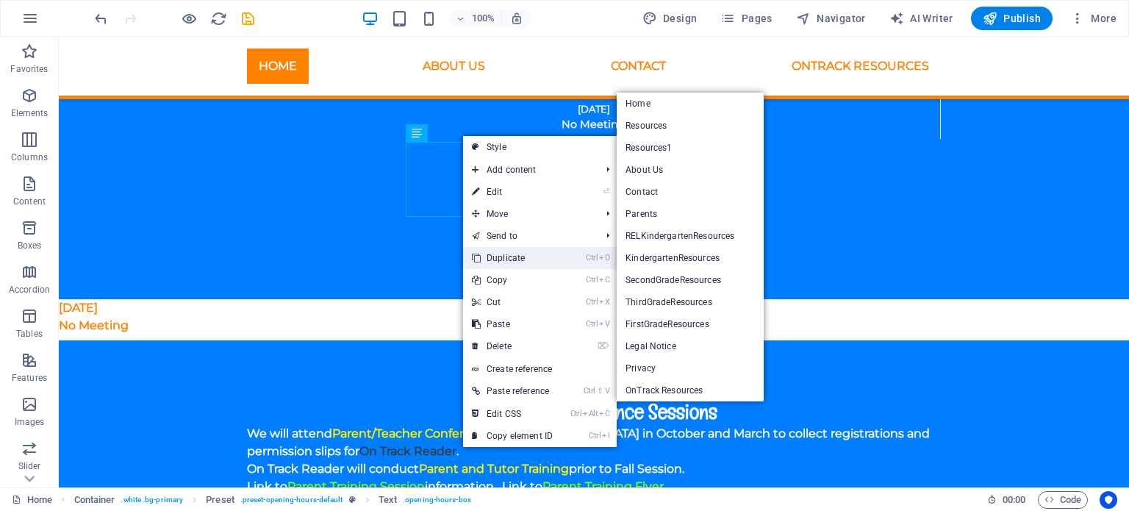
click at [516, 259] on link "Ctrl D Duplicate" at bounding box center [512, 258] width 98 height 22
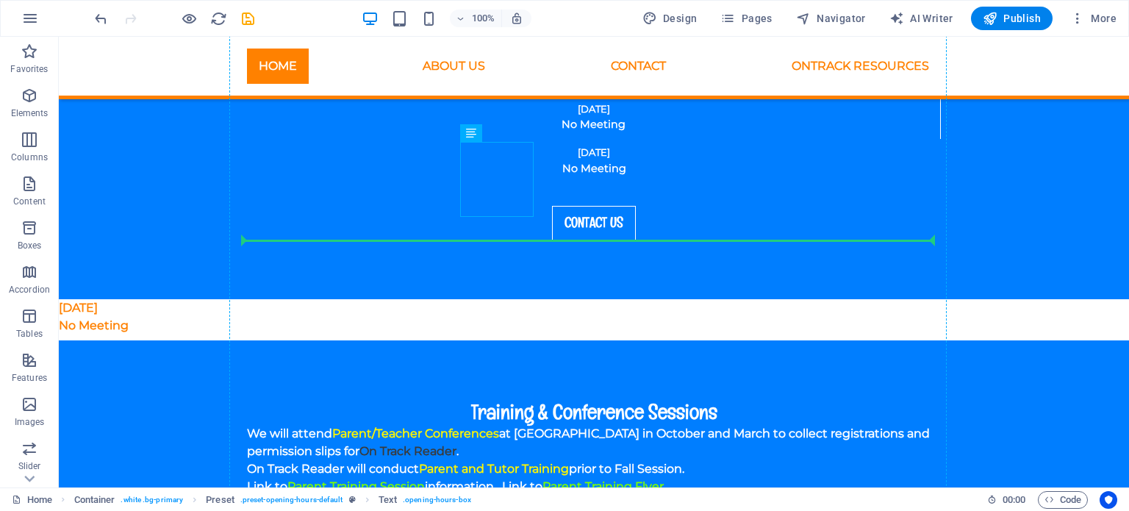
drag, startPoint x: 493, startPoint y: 164, endPoint x: 400, endPoint y: 255, distance: 130.5
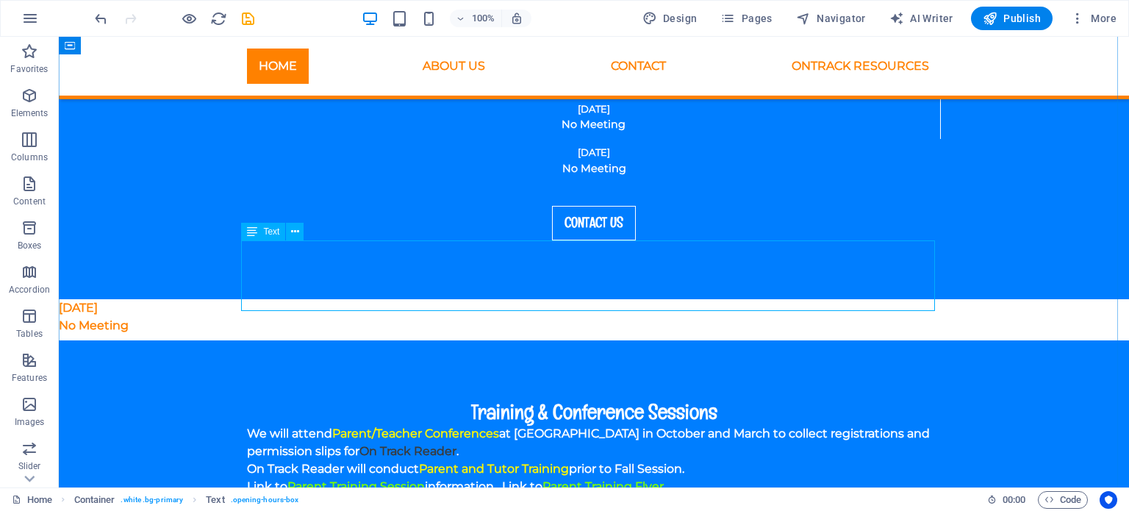
click at [101, 17] on icon "undo" at bounding box center [101, 18] width 17 height 17
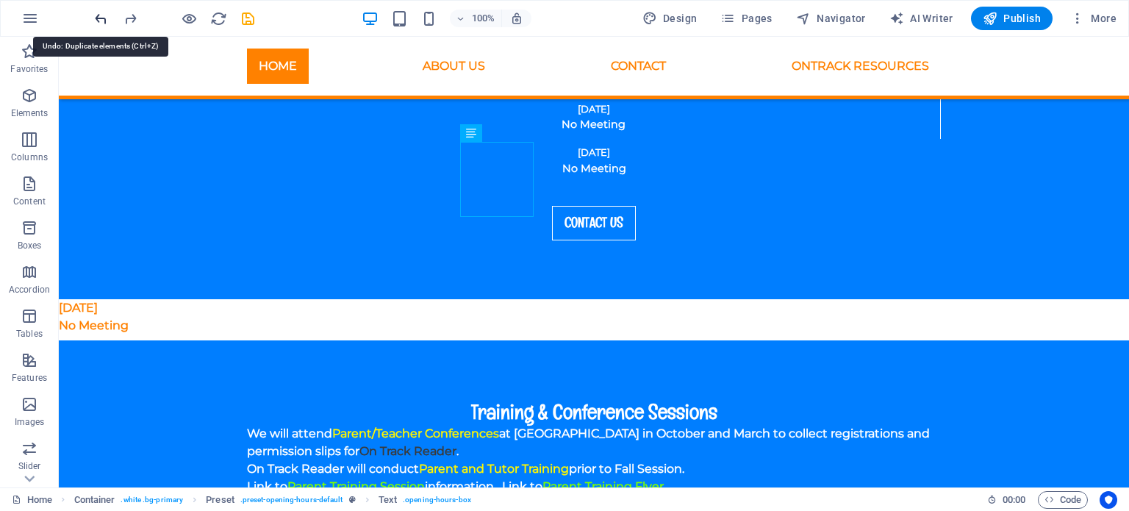
click at [101, 17] on icon "undo" at bounding box center [101, 18] width 17 height 17
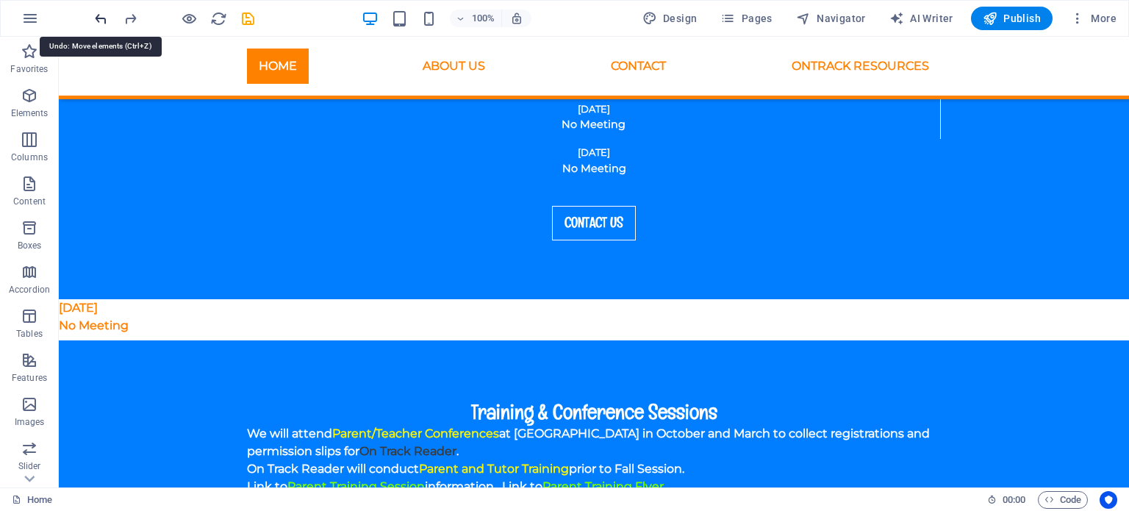
click at [101, 17] on icon "undo" at bounding box center [101, 18] width 17 height 17
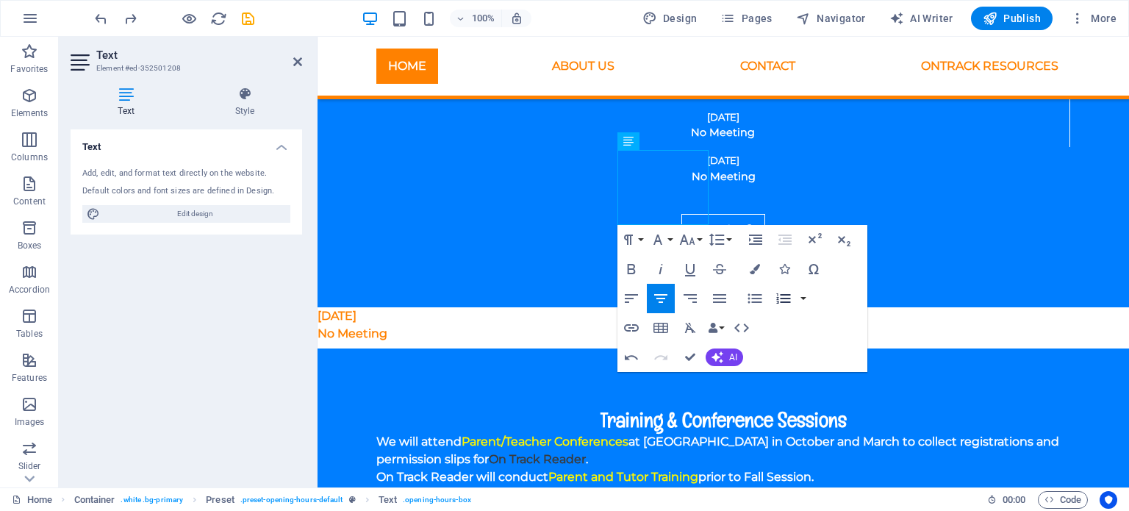
scroll to position [1964, 0]
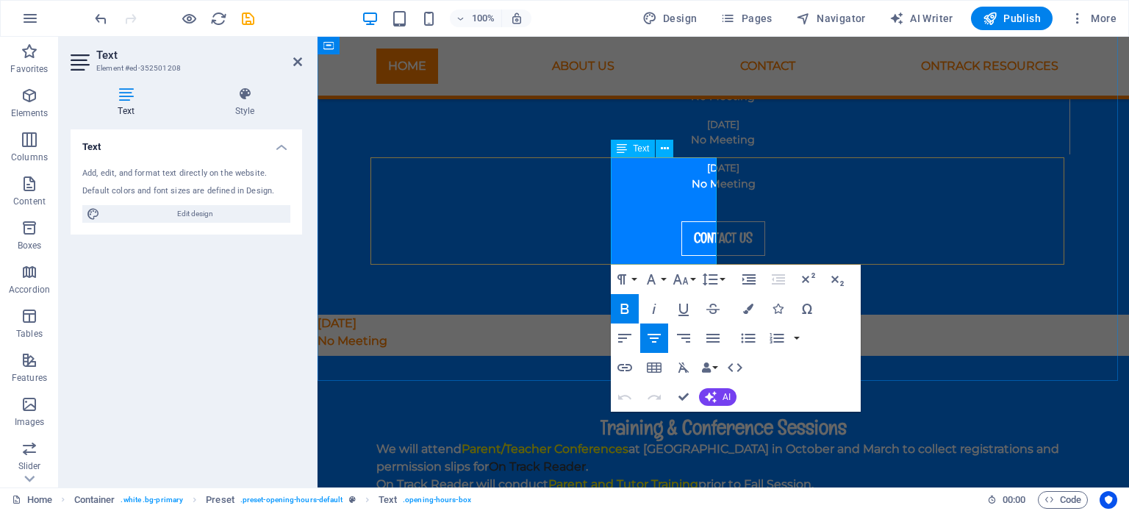
drag, startPoint x: 703, startPoint y: 249, endPoint x: 631, endPoint y: 221, distance: 76.6
click at [751, 308] on icon "button" at bounding box center [748, 309] width 10 height 10
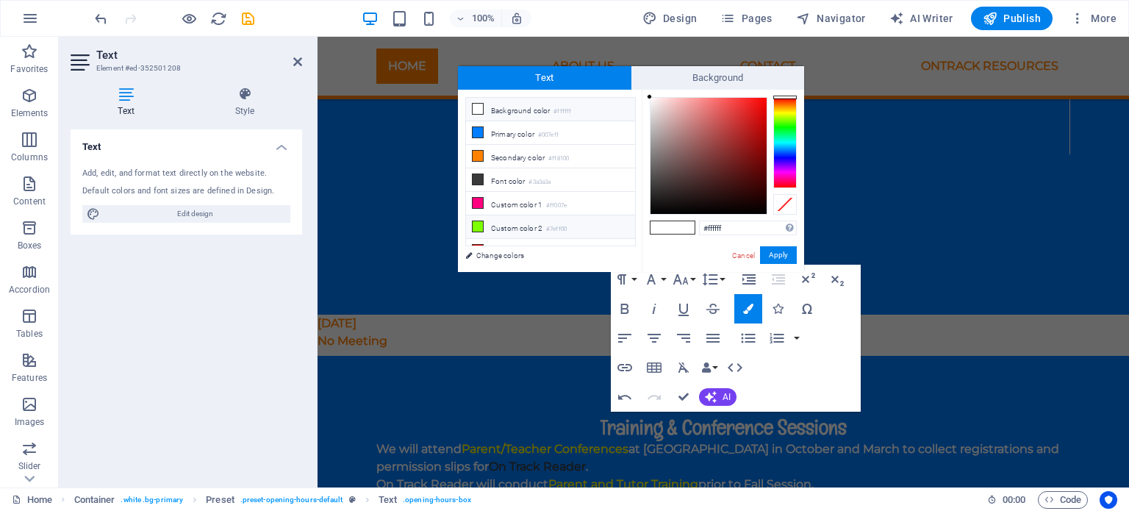
click at [483, 220] on li "Custom color 2 #7eff00" at bounding box center [550, 227] width 169 height 24
type input "#7eff00"
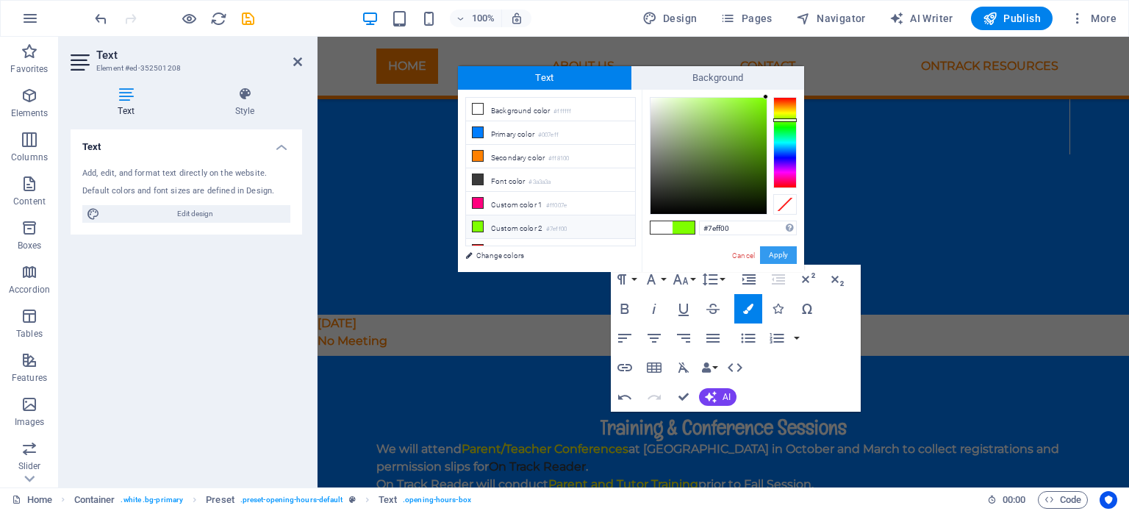
drag, startPoint x: 782, startPoint y: 248, endPoint x: 465, endPoint y: 212, distance: 318.9
click at [782, 248] on button "Apply" at bounding box center [778, 255] width 37 height 18
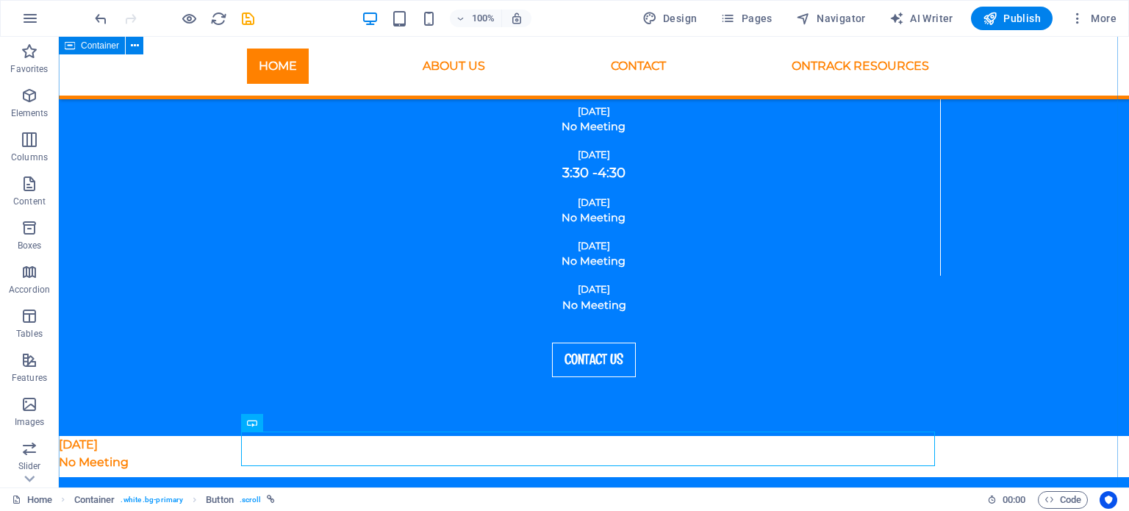
scroll to position [1817, 0]
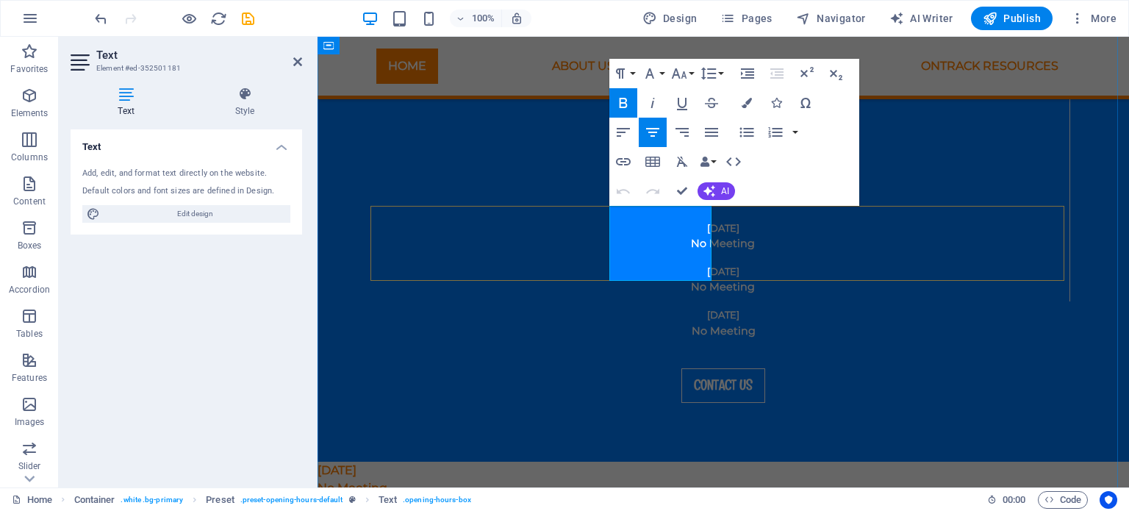
drag, startPoint x: 697, startPoint y: 265, endPoint x: 630, endPoint y: 222, distance: 79.7
click at [747, 105] on icon "button" at bounding box center [747, 103] width 10 height 10
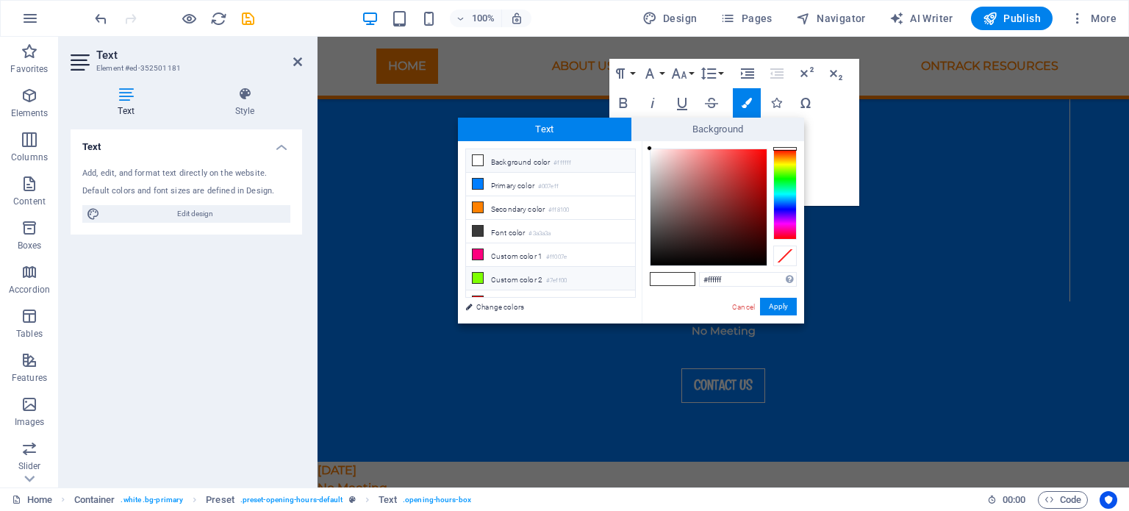
click at [478, 276] on icon at bounding box center [478, 278] width 10 height 10
type input "#7eff00"
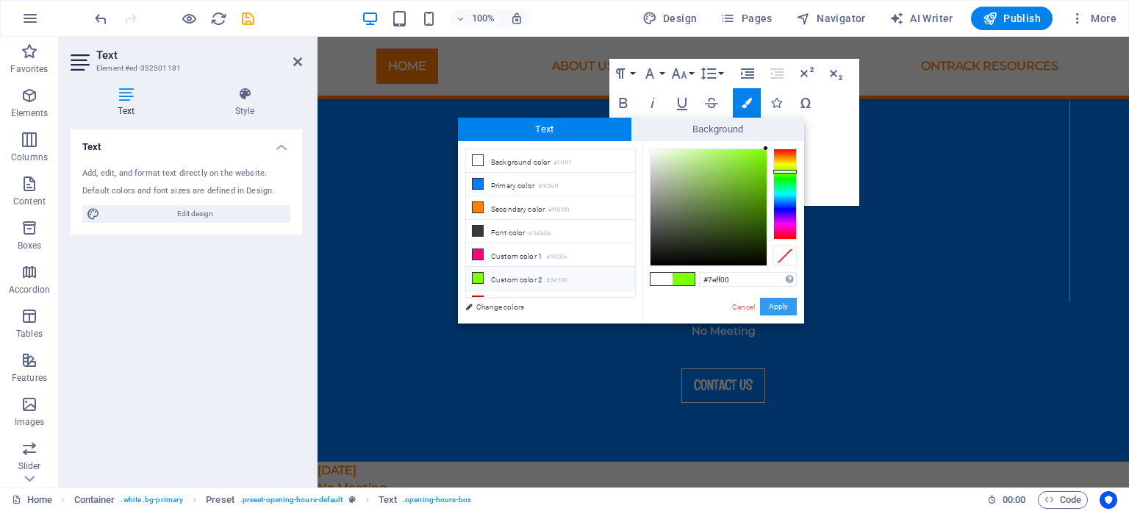
click at [784, 302] on button "Apply" at bounding box center [778, 307] width 37 height 18
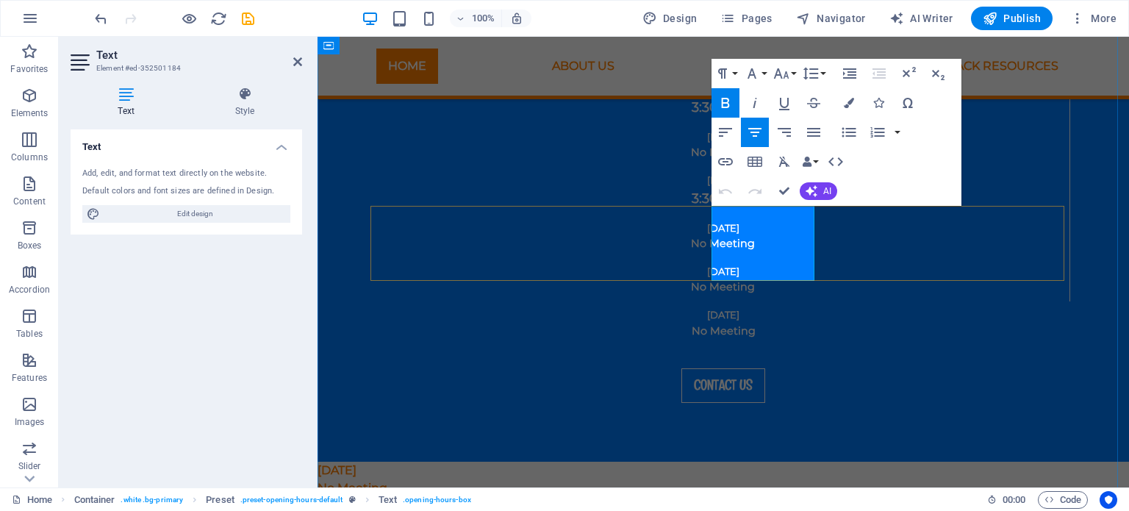
drag, startPoint x: 794, startPoint y: 266, endPoint x: 732, endPoint y: 240, distance: 67.2
click at [850, 102] on icon "button" at bounding box center [849, 103] width 10 height 10
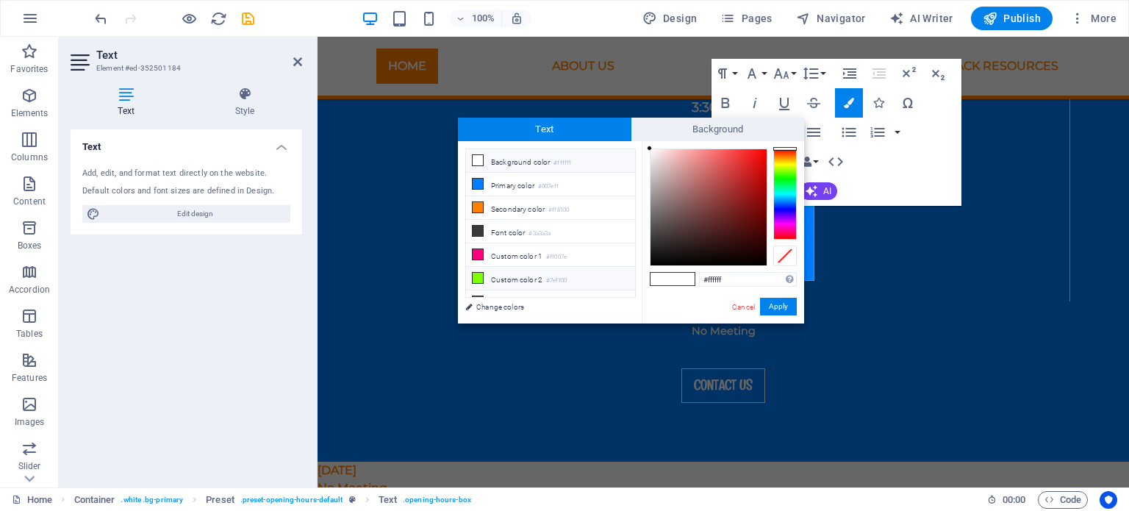
click at [483, 271] on li "Custom color 2 #7eff00" at bounding box center [550, 279] width 169 height 24
type input "#7eff00"
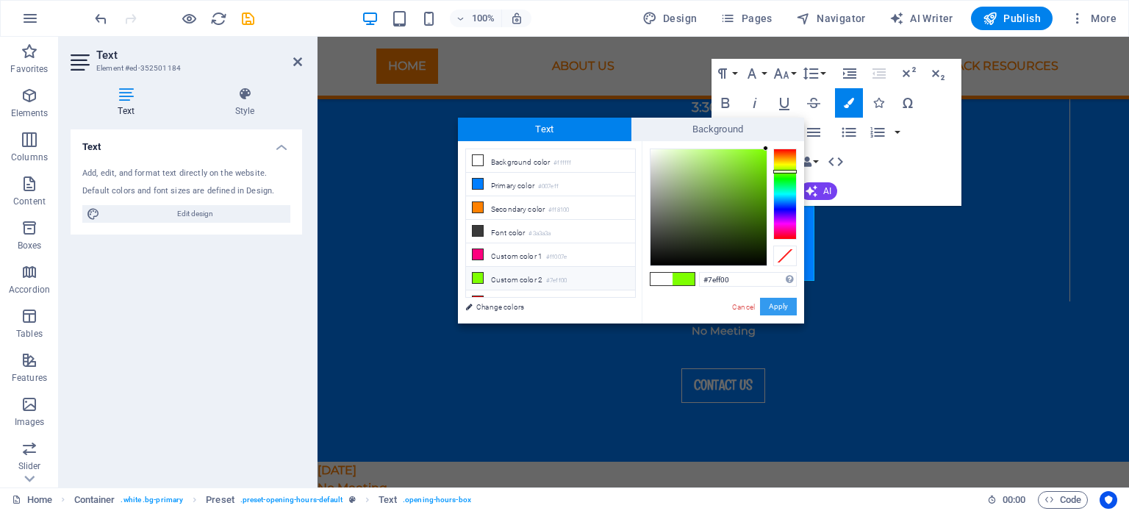
click at [773, 306] on button "Apply" at bounding box center [778, 307] width 37 height 18
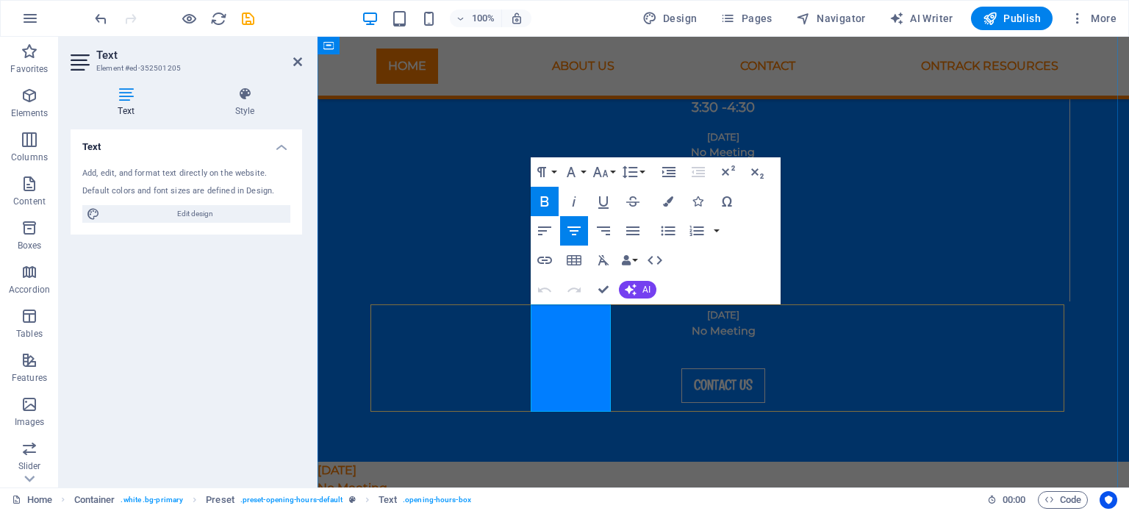
drag, startPoint x: 591, startPoint y: 381, endPoint x: 538, endPoint y: 351, distance: 60.9
click at [669, 199] on icon "button" at bounding box center [668, 201] width 10 height 10
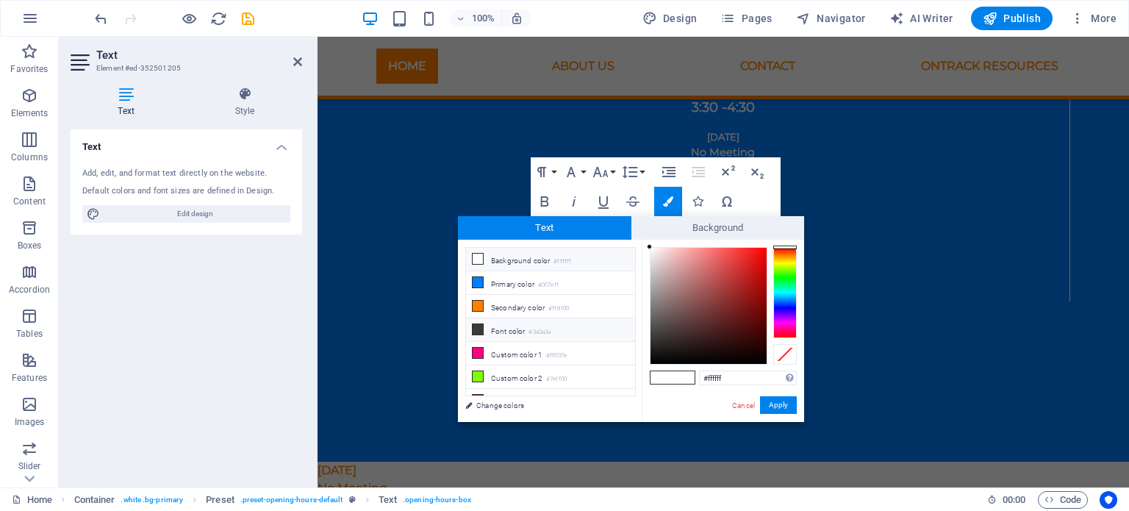
scroll to position [10, 0]
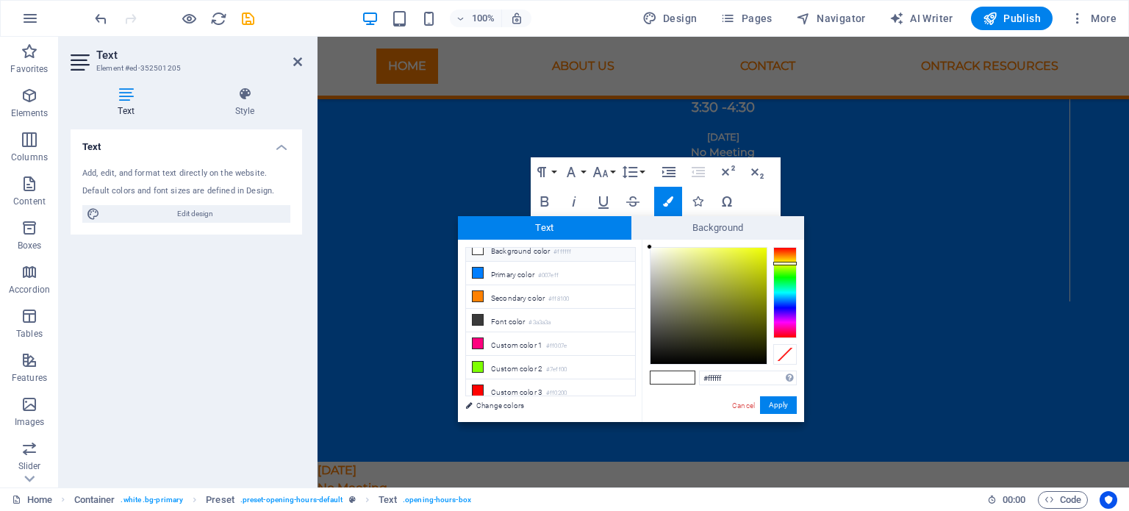
click at [784, 263] on div at bounding box center [785, 292] width 24 height 91
click at [786, 405] on button "Apply" at bounding box center [778, 405] width 37 height 18
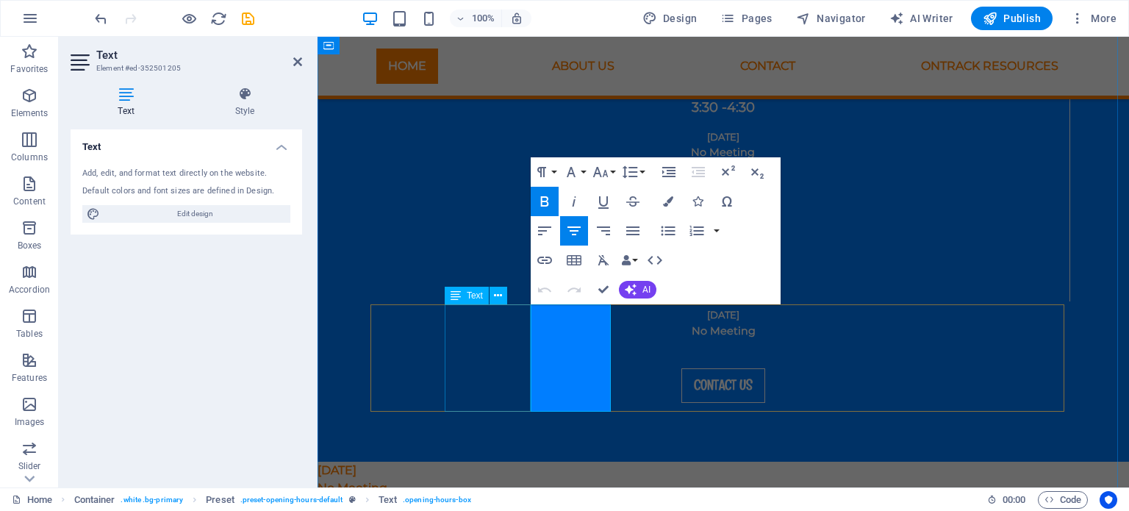
drag, startPoint x: 588, startPoint y: 384, endPoint x: 523, endPoint y: 351, distance: 73.3
click at [667, 202] on icon "button" at bounding box center [668, 201] width 10 height 10
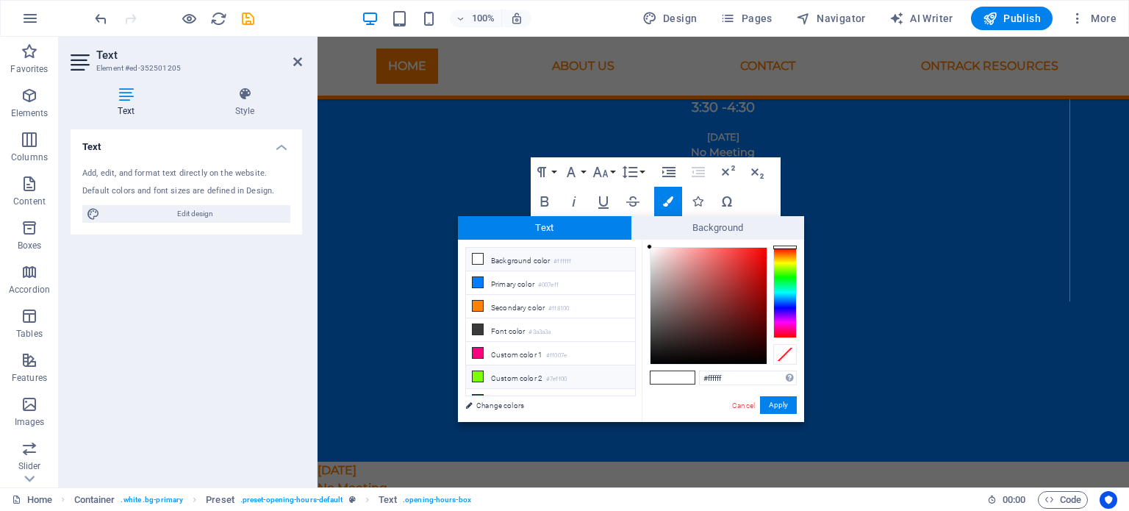
click at [479, 373] on icon at bounding box center [478, 376] width 10 height 10
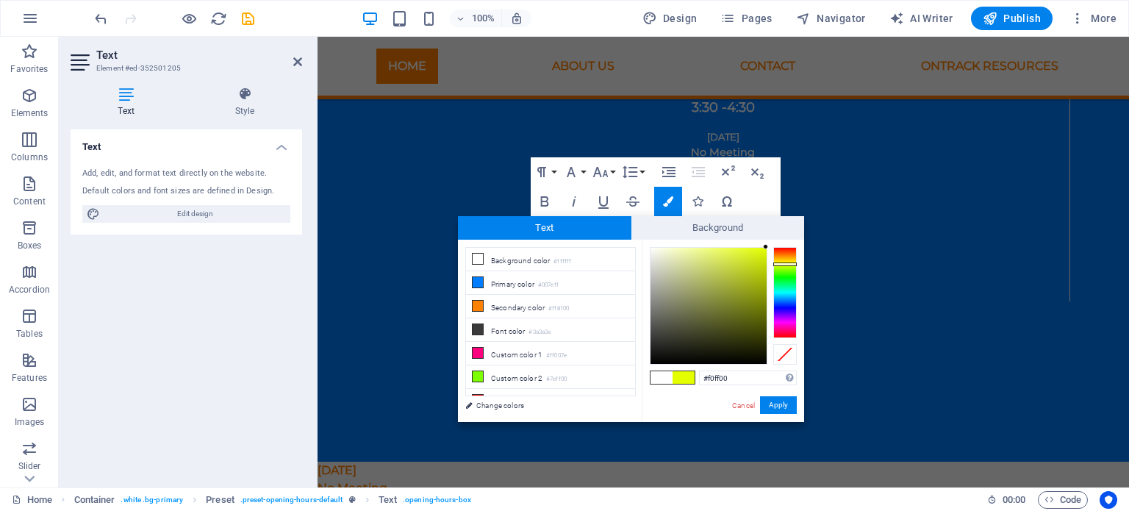
type input "#fdff00"
click at [788, 262] on div at bounding box center [785, 263] width 24 height 4
click at [775, 404] on button "Apply" at bounding box center [778, 405] width 37 height 18
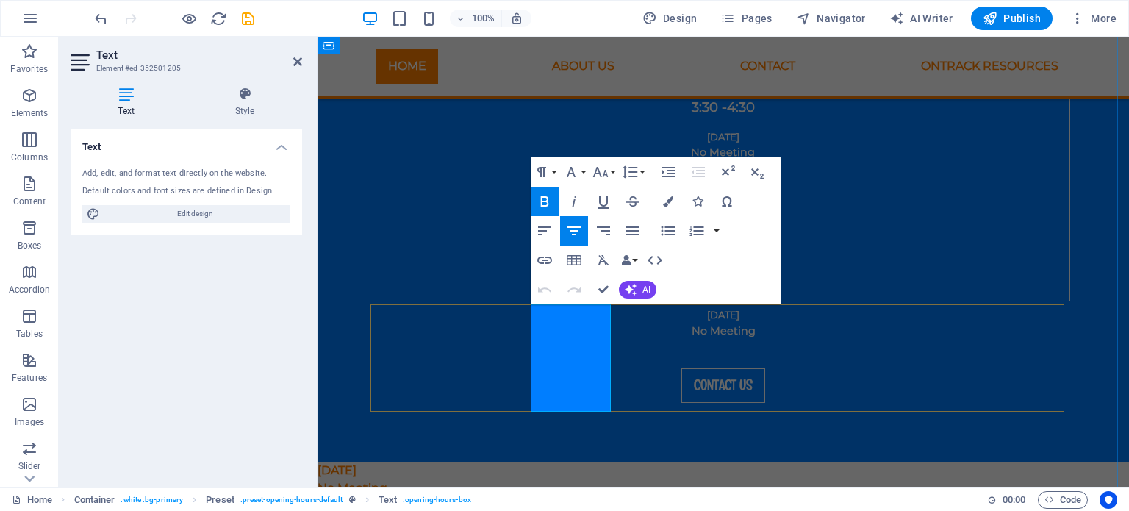
drag, startPoint x: 591, startPoint y: 380, endPoint x: 542, endPoint y: 370, distance: 50.2
click at [670, 202] on icon "button" at bounding box center [668, 201] width 10 height 10
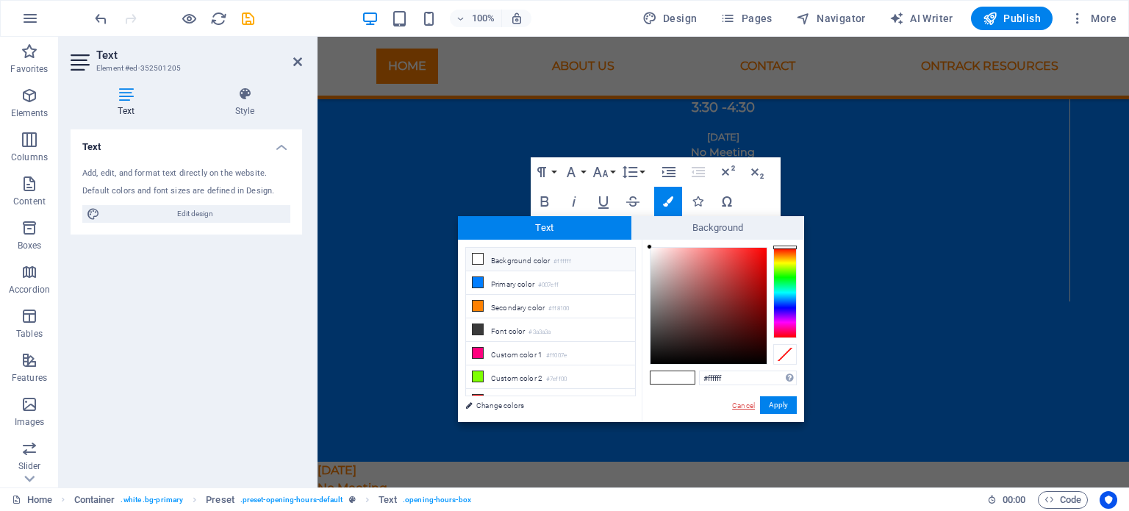
click at [742, 407] on link "Cancel" at bounding box center [744, 405] width 26 height 11
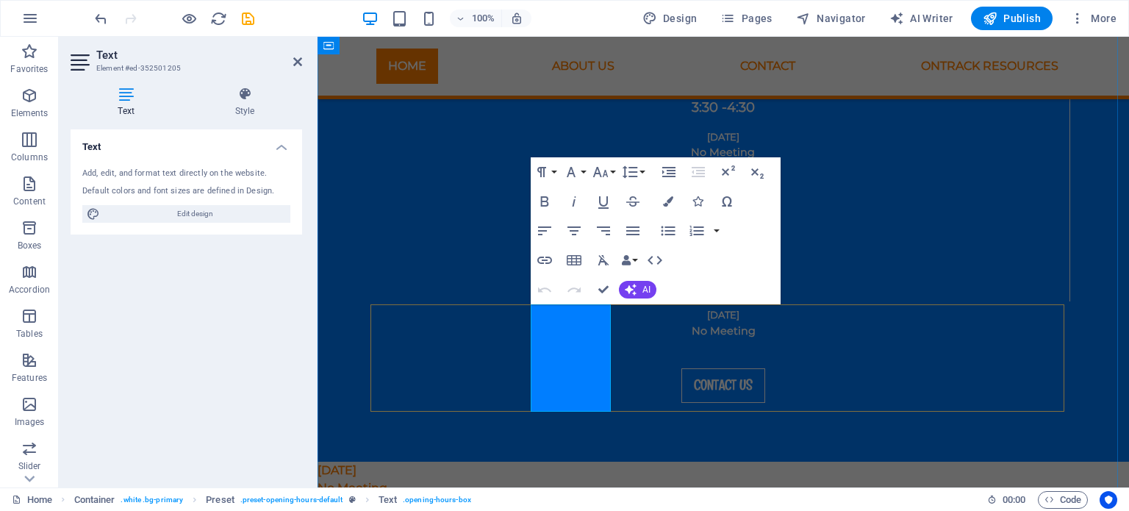
click at [669, 200] on icon "button" at bounding box center [668, 201] width 10 height 10
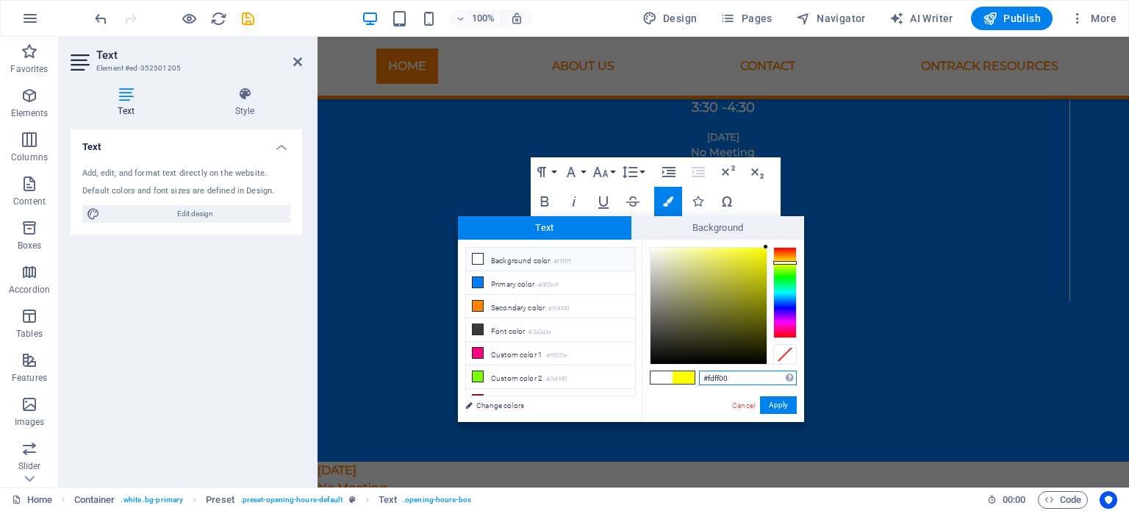
drag, startPoint x: 732, startPoint y: 373, endPoint x: 703, endPoint y: 377, distance: 29.6
click at [703, 377] on input "#fdff00" at bounding box center [748, 377] width 98 height 15
drag, startPoint x: 745, startPoint y: 410, endPoint x: 428, endPoint y: 373, distance: 319.0
click at [745, 410] on link "Cancel" at bounding box center [744, 405] width 26 height 11
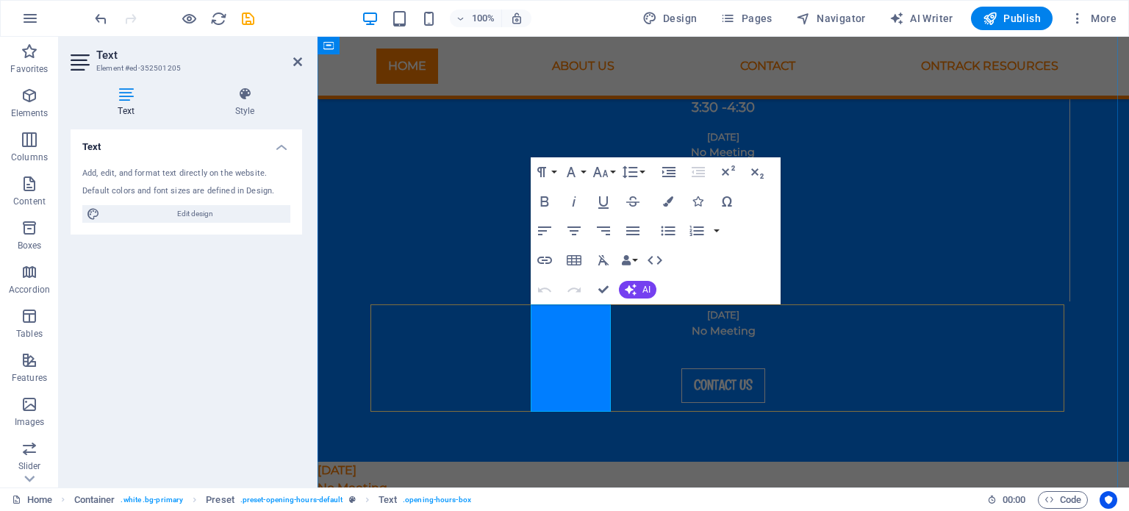
drag, startPoint x: 591, startPoint y: 379, endPoint x: 543, endPoint y: 367, distance: 49.4
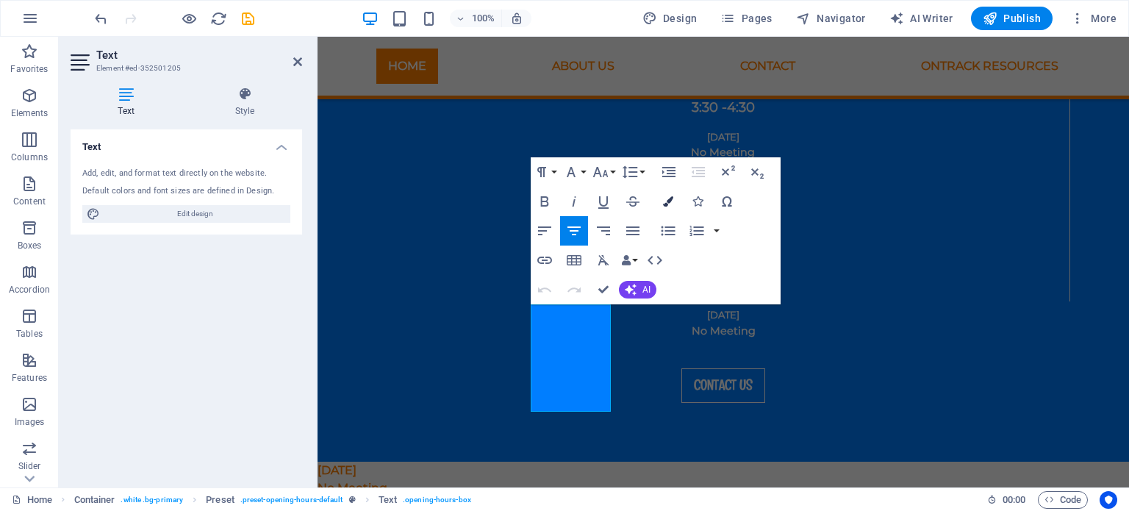
click at [670, 201] on icon "button" at bounding box center [668, 201] width 10 height 10
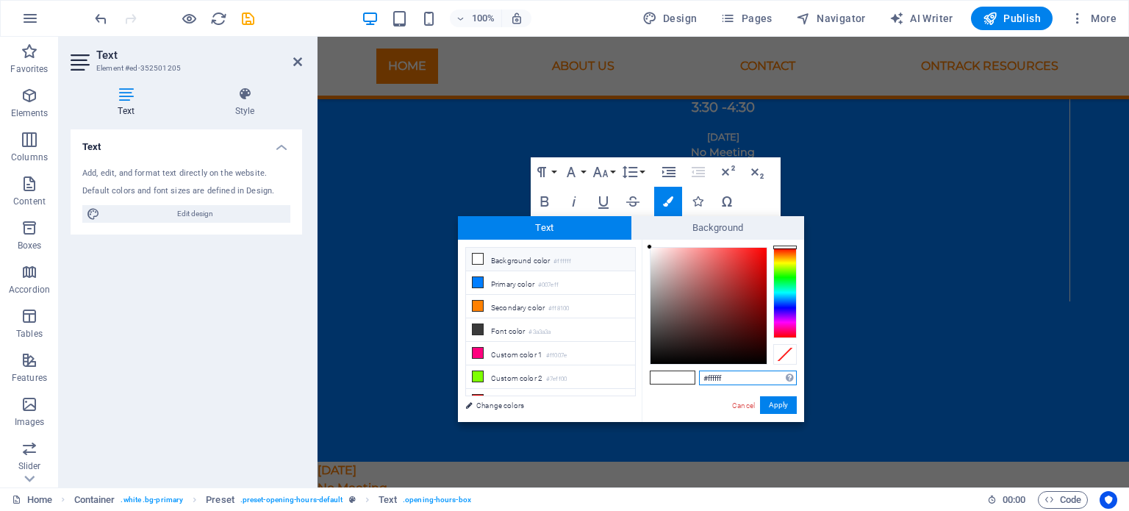
drag, startPoint x: 724, startPoint y: 375, endPoint x: 700, endPoint y: 376, distance: 24.3
click at [700, 376] on input "#ffffff" at bounding box center [748, 377] width 98 height 15
paste input "dff00"
type input "#fdff00"
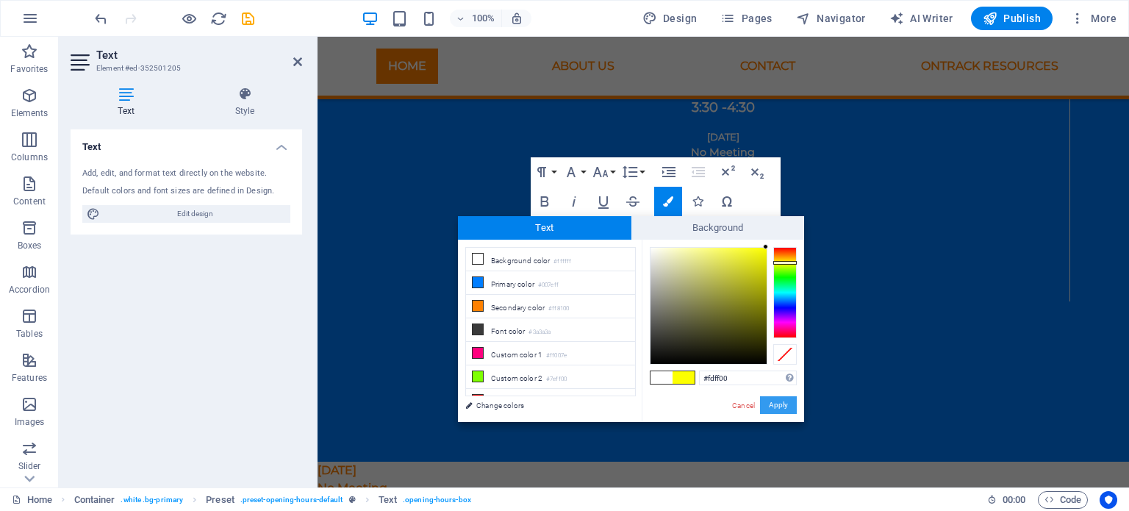
click at [777, 407] on button "Apply" at bounding box center [778, 405] width 37 height 18
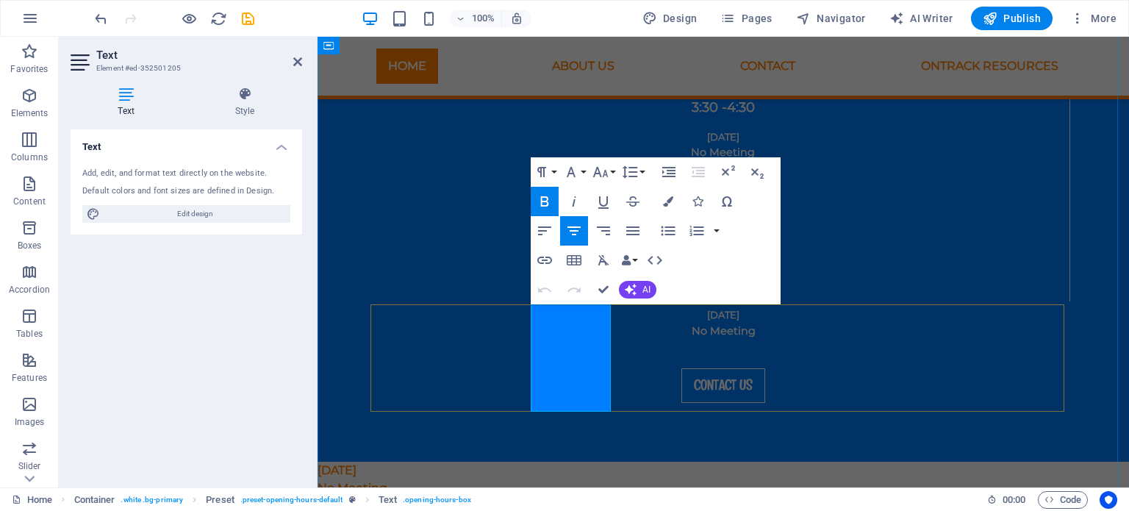
click at [672, 201] on icon "button" at bounding box center [668, 201] width 10 height 10
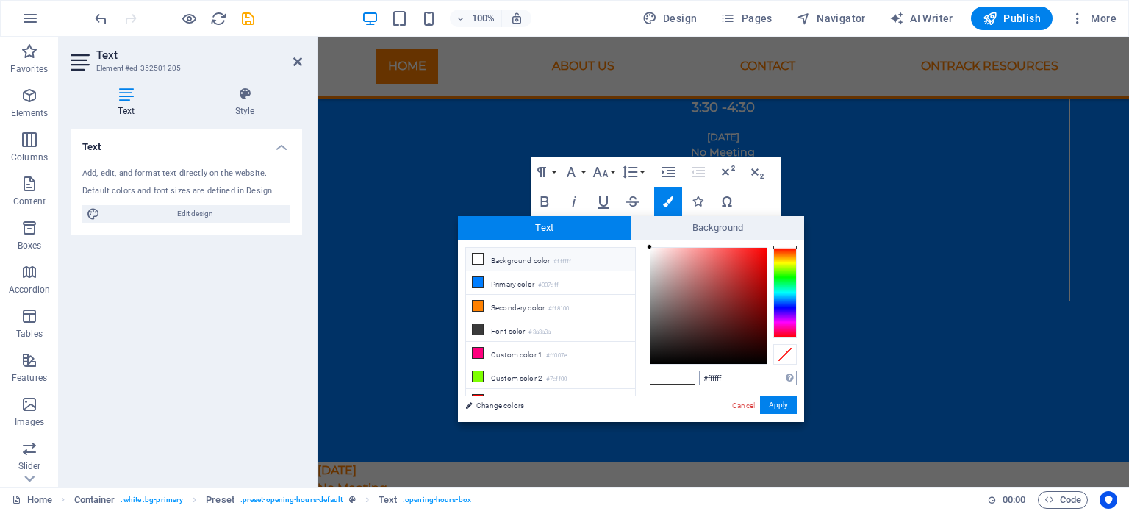
drag, startPoint x: 733, startPoint y: 380, endPoint x: 700, endPoint y: 380, distance: 33.1
click at [700, 380] on input "#ffffff" at bounding box center [748, 377] width 98 height 15
type input "#fdff00"
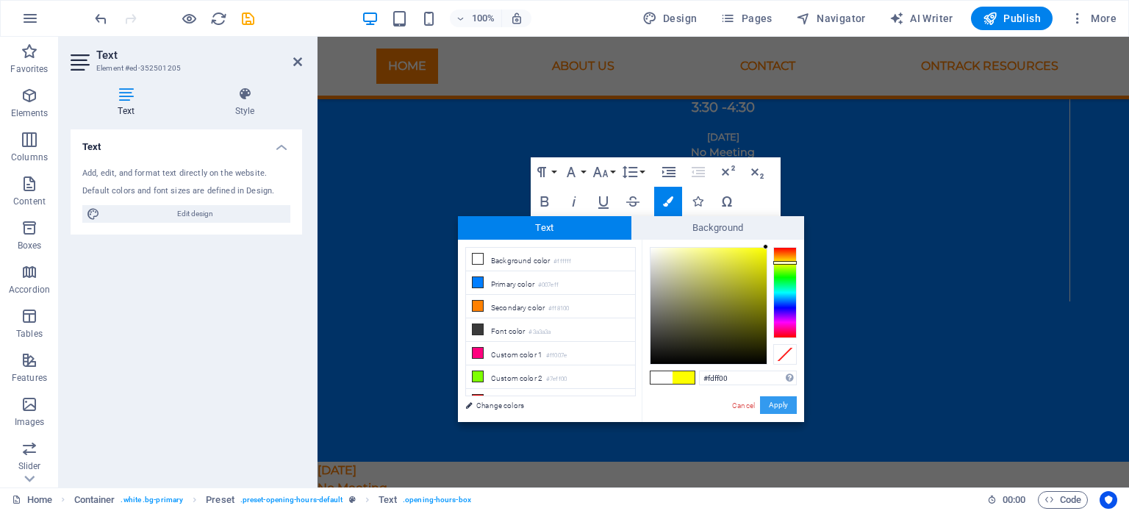
drag, startPoint x: 768, startPoint y: 409, endPoint x: 451, endPoint y: 371, distance: 319.7
click at [768, 409] on button "Apply" at bounding box center [778, 405] width 37 height 18
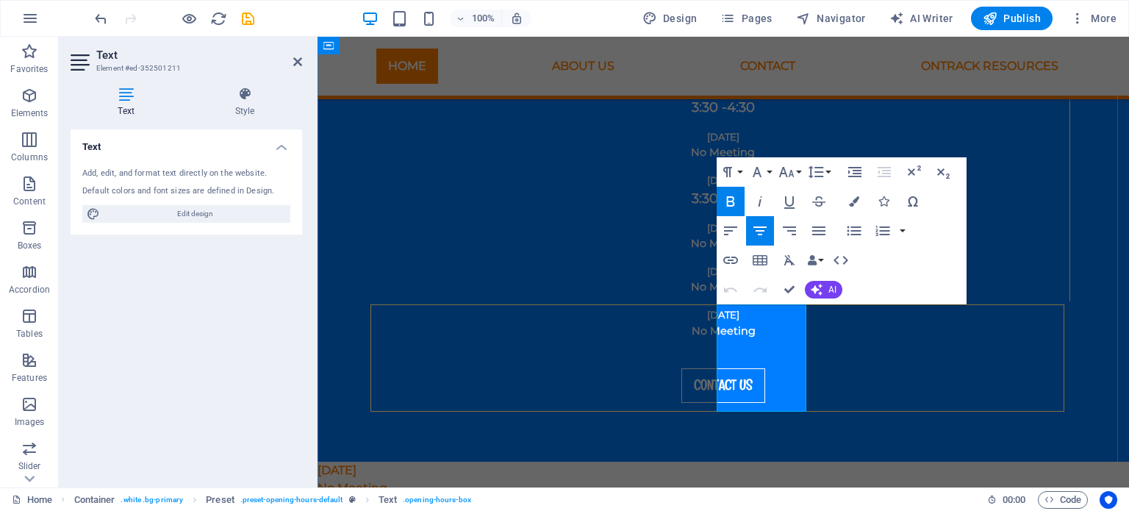
drag, startPoint x: 784, startPoint y: 381, endPoint x: 725, endPoint y: 355, distance: 64.2
click at [850, 201] on icon "button" at bounding box center [854, 201] width 10 height 10
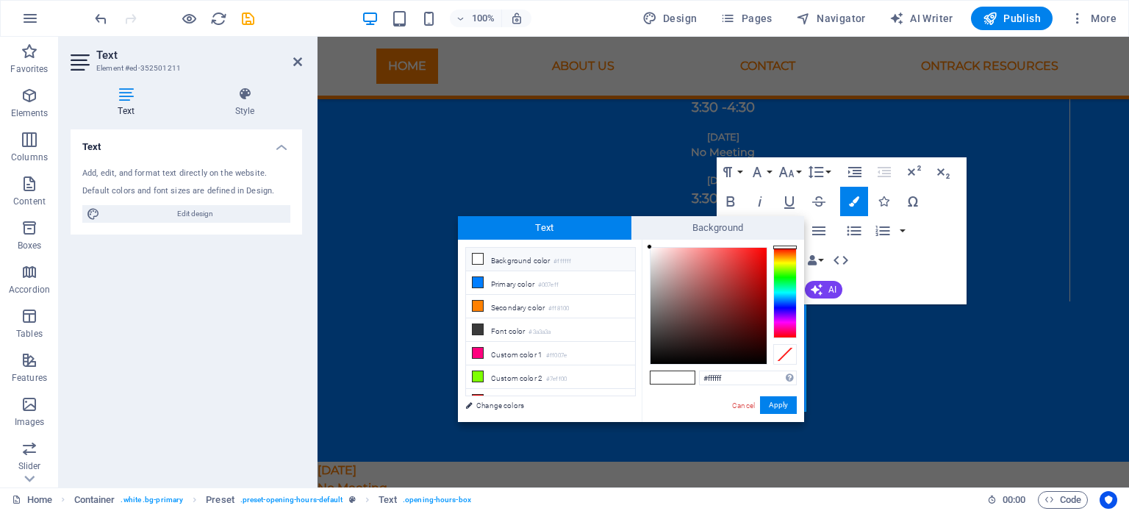
drag, startPoint x: 740, startPoint y: 376, endPoint x: 671, endPoint y: 376, distance: 69.1
click at [671, 376] on div "#ffffff Supported formats #0852ed rgb(8, 82, 237) rgba(8, 82, 237, 90%) hsv(221…" at bounding box center [723, 437] width 162 height 395
type input "#fdff00"
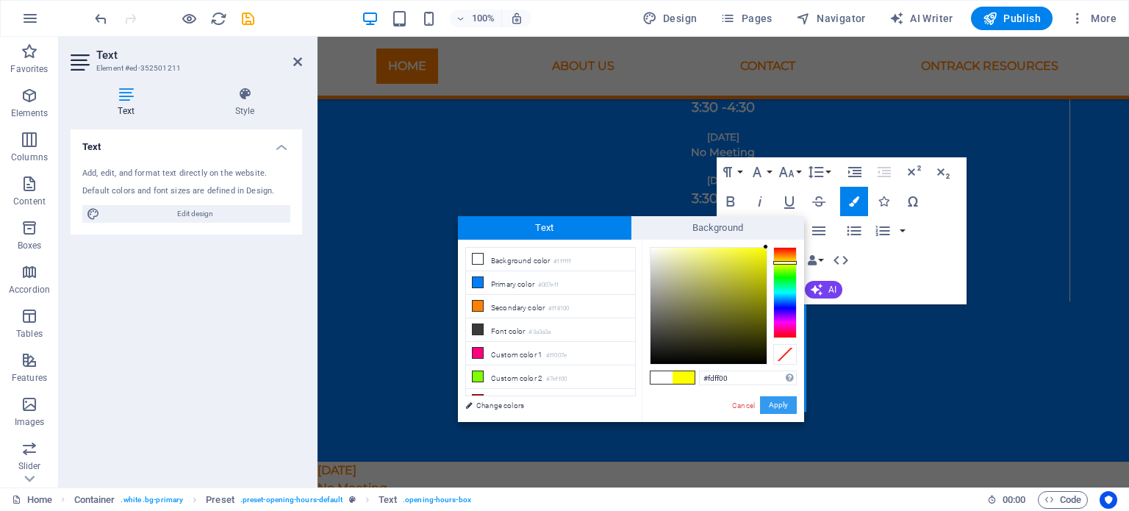
click at [771, 402] on button "Apply" at bounding box center [778, 405] width 37 height 18
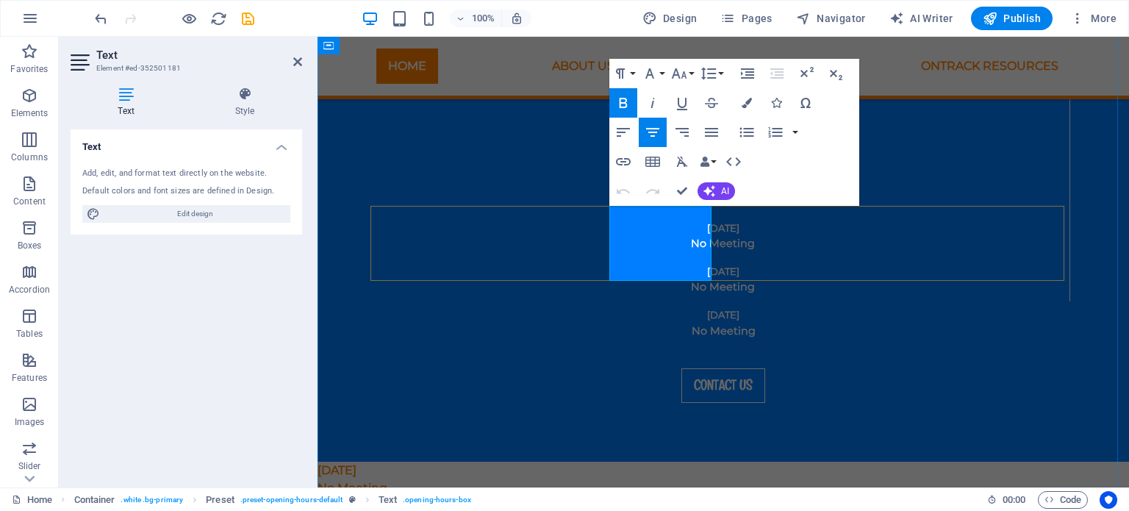
drag, startPoint x: 697, startPoint y: 270, endPoint x: 618, endPoint y: 234, distance: 86.5
click at [750, 99] on icon "button" at bounding box center [747, 103] width 10 height 10
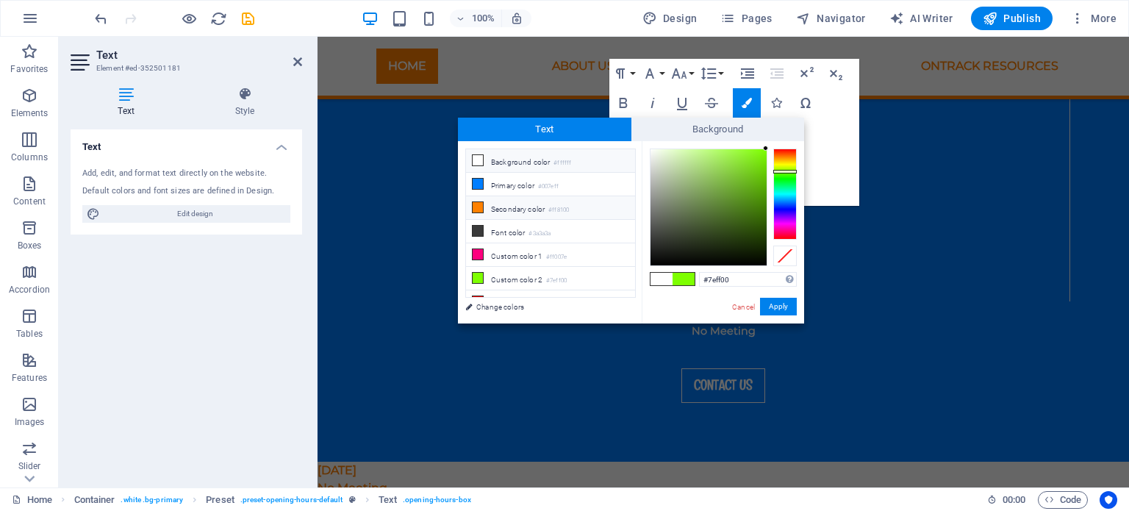
click at [512, 207] on li "Secondary color #ff8100" at bounding box center [550, 208] width 169 height 24
type input "#ff8100"
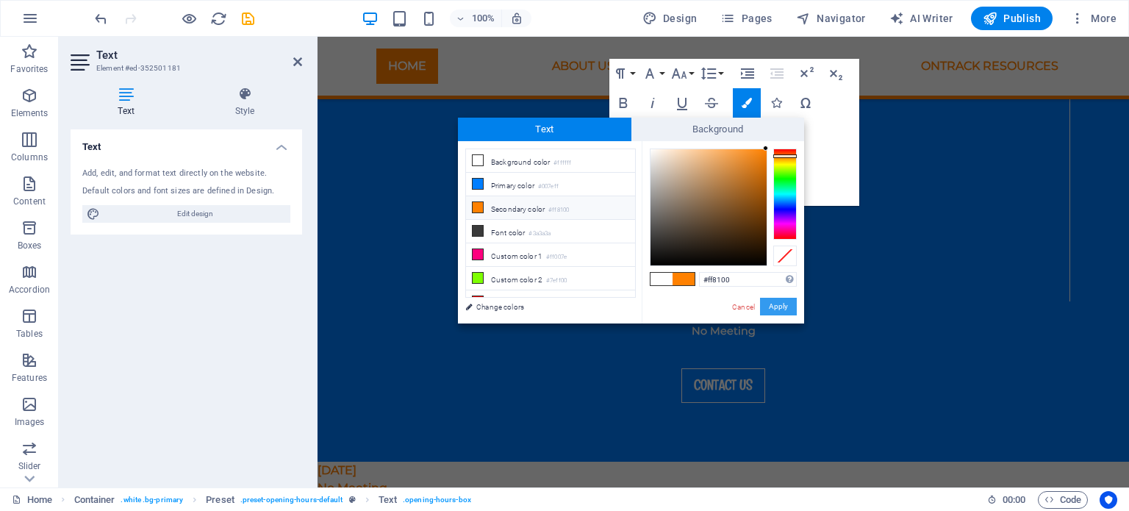
click at [772, 306] on button "Apply" at bounding box center [778, 307] width 37 height 18
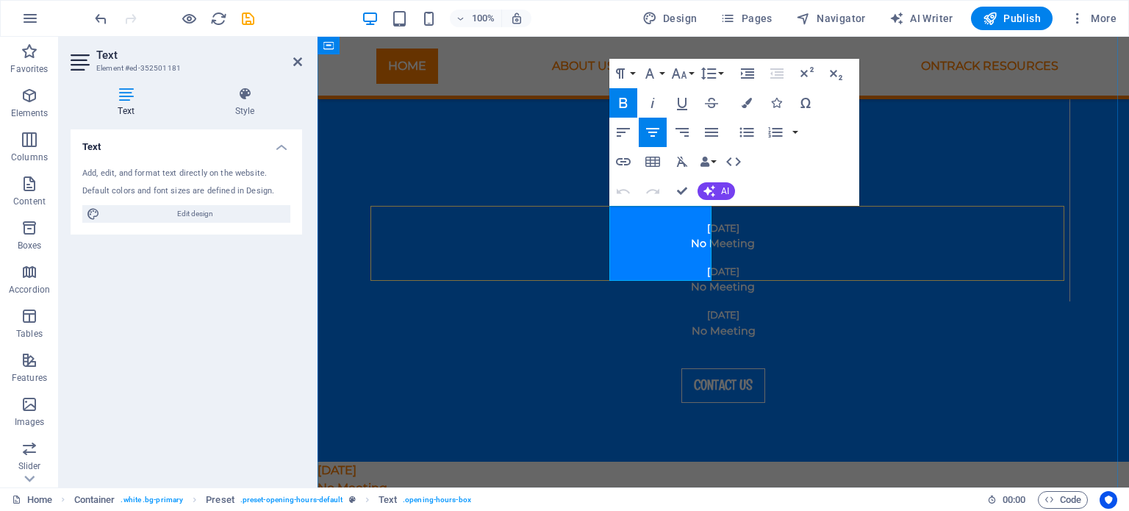
drag, startPoint x: 698, startPoint y: 265, endPoint x: 621, endPoint y: 240, distance: 80.9
click at [742, 102] on icon "button" at bounding box center [747, 103] width 10 height 10
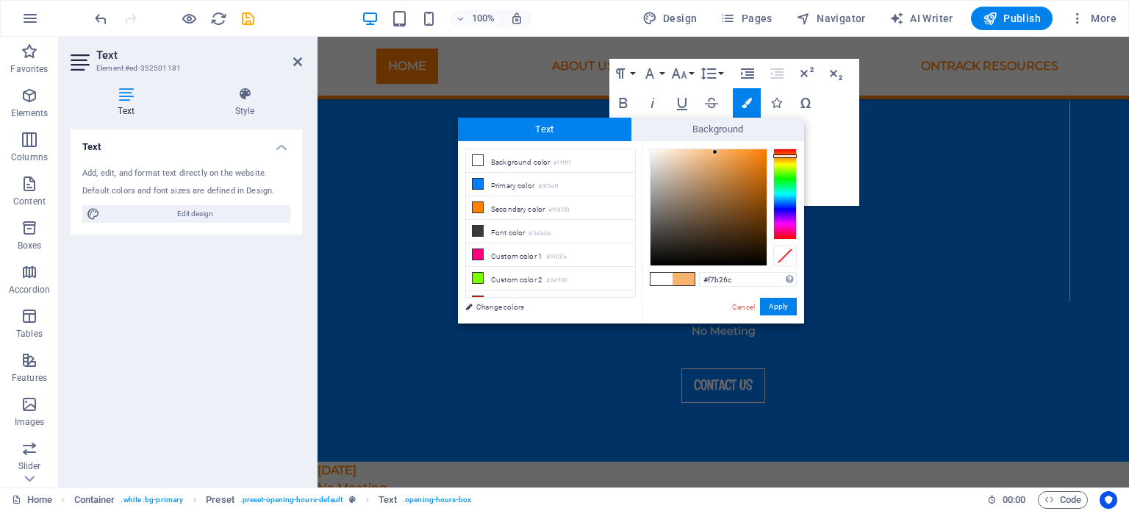
click at [715, 152] on div at bounding box center [708, 207] width 116 height 116
click at [481, 273] on icon at bounding box center [478, 278] width 10 height 10
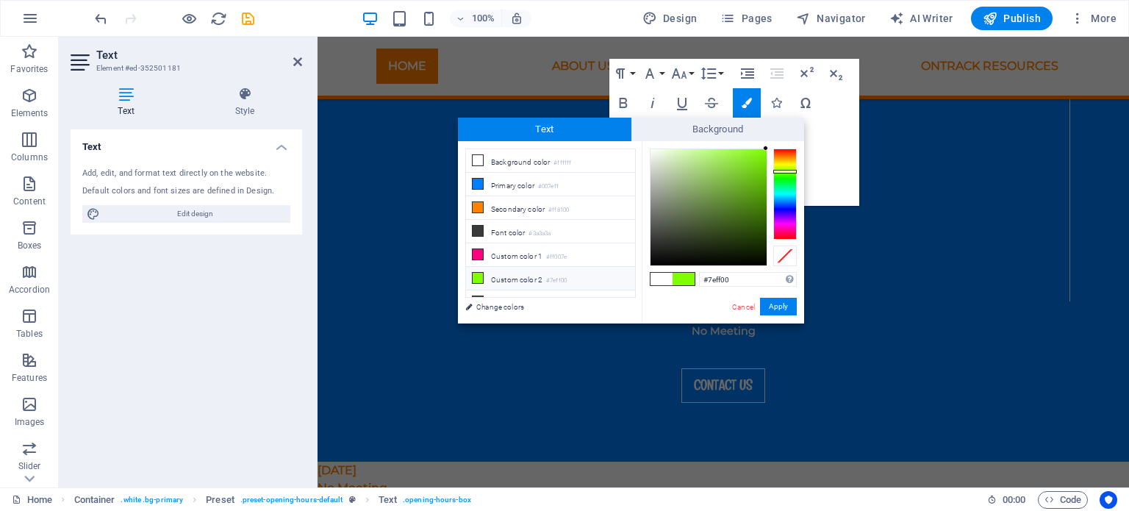
type input "#bef587"
click at [702, 153] on div at bounding box center [708, 207] width 116 height 116
drag, startPoint x: 751, startPoint y: 280, endPoint x: 700, endPoint y: 282, distance: 51.5
click at [700, 282] on input "#bef587" at bounding box center [748, 279] width 98 height 15
click at [781, 310] on button "Apply" at bounding box center [778, 307] width 37 height 18
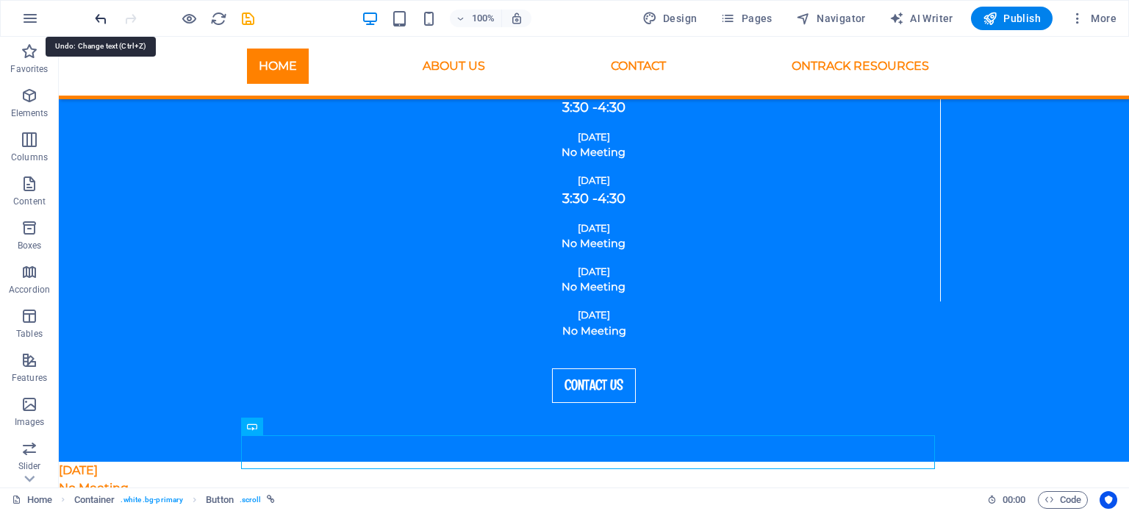
click at [103, 17] on icon "undo" at bounding box center [101, 18] width 17 height 17
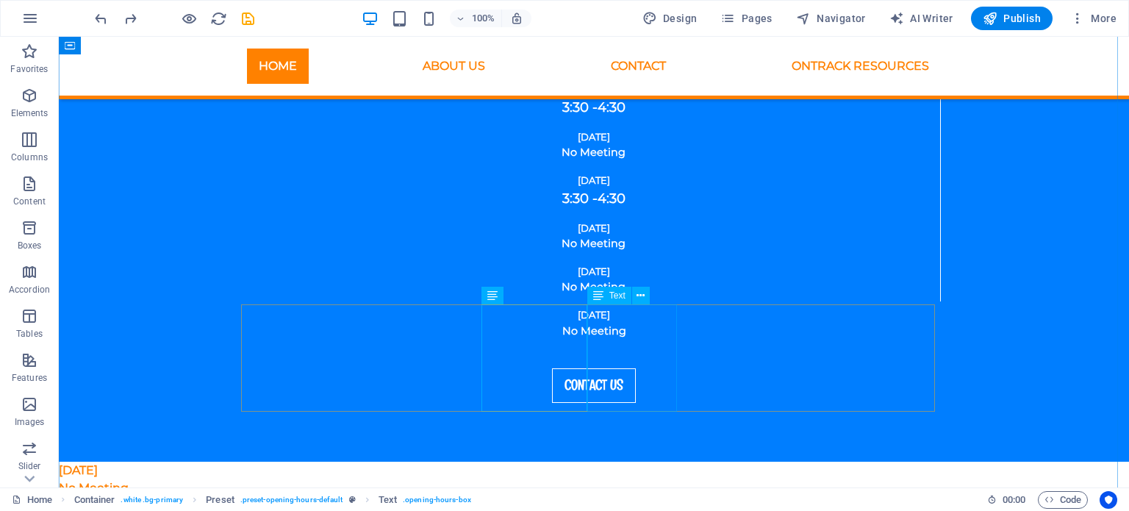
click at [252, 20] on icon "save" at bounding box center [248, 18] width 17 height 17
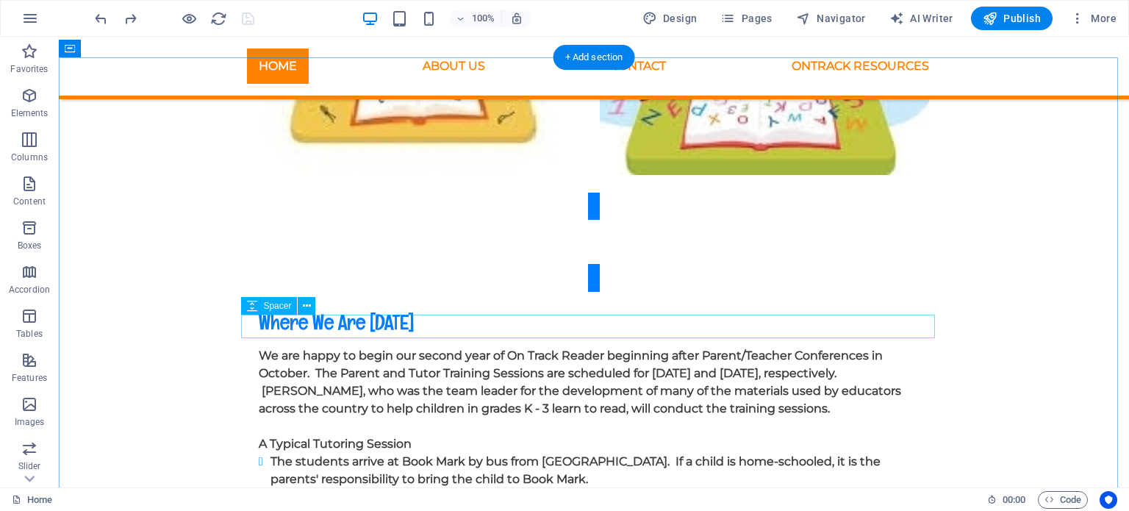
scroll to position [7109, 0]
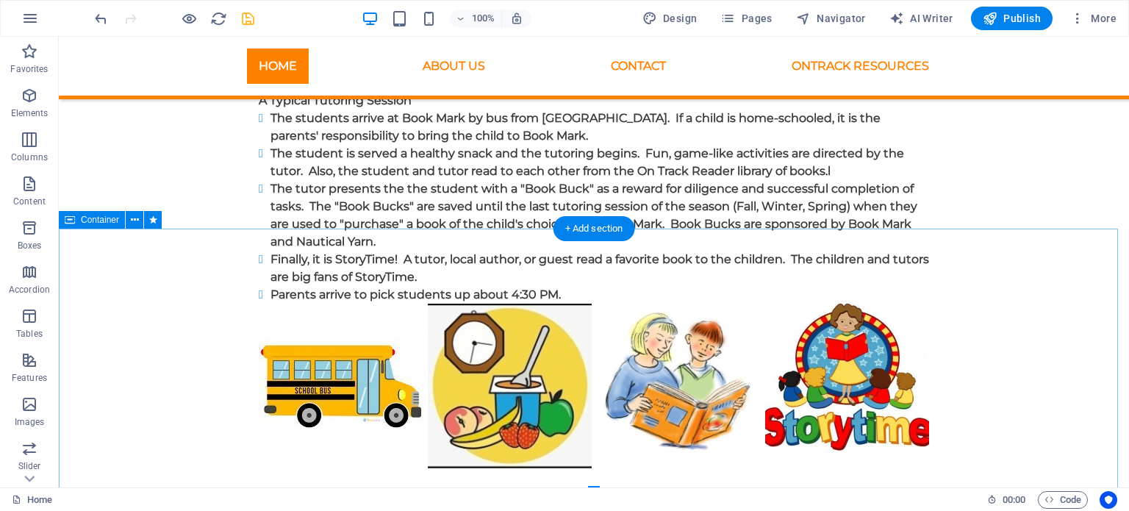
scroll to position [7376, 0]
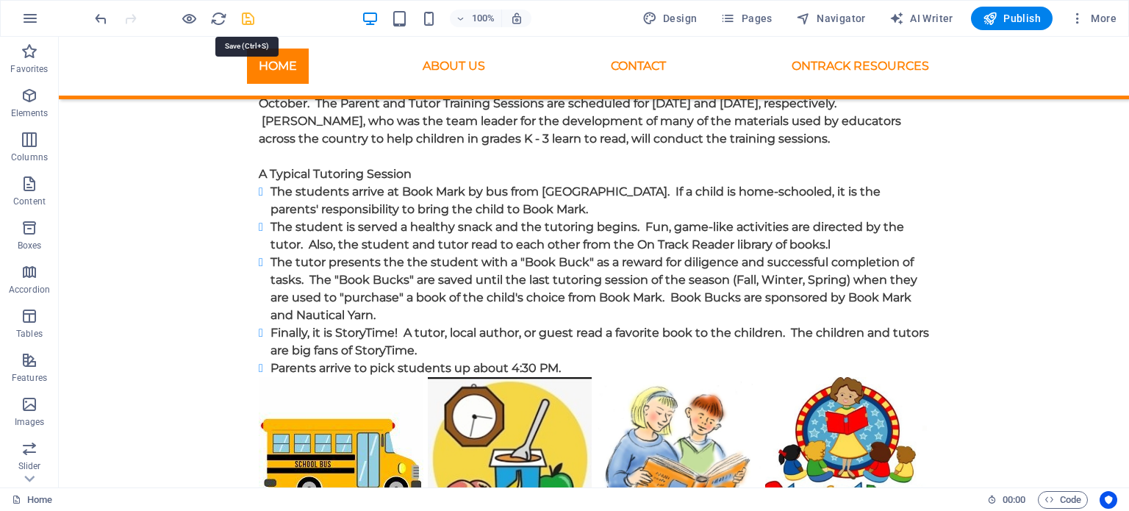
click at [250, 16] on icon "save" at bounding box center [248, 18] width 17 height 17
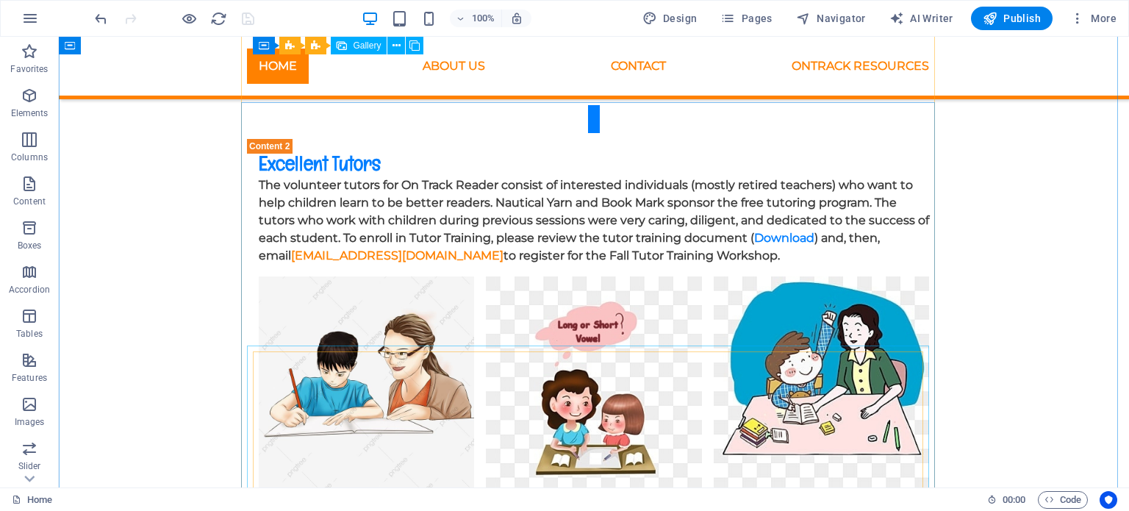
scroll to position [5538, 0]
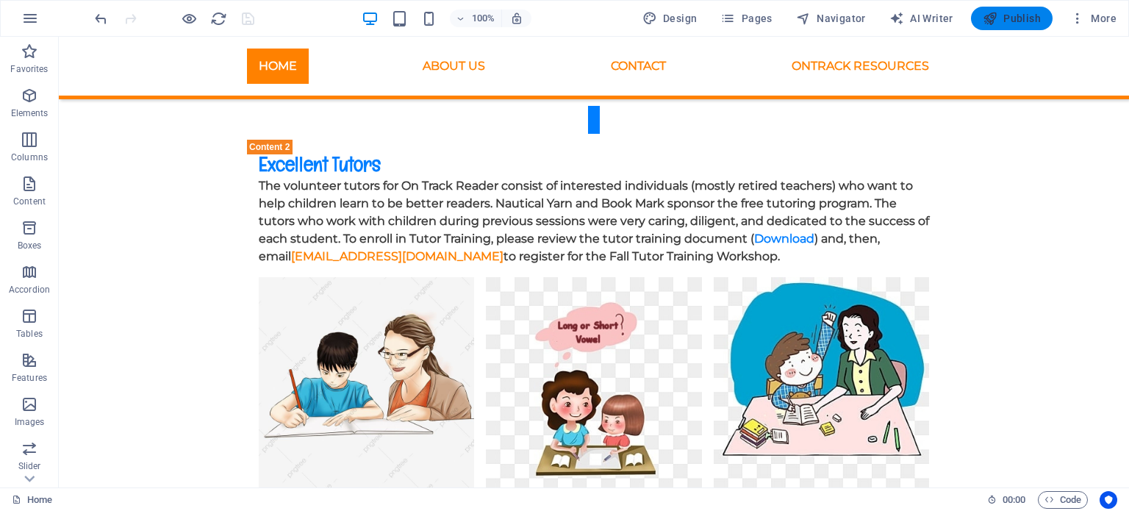
click at [1015, 18] on span "Publish" at bounding box center [1012, 18] width 58 height 15
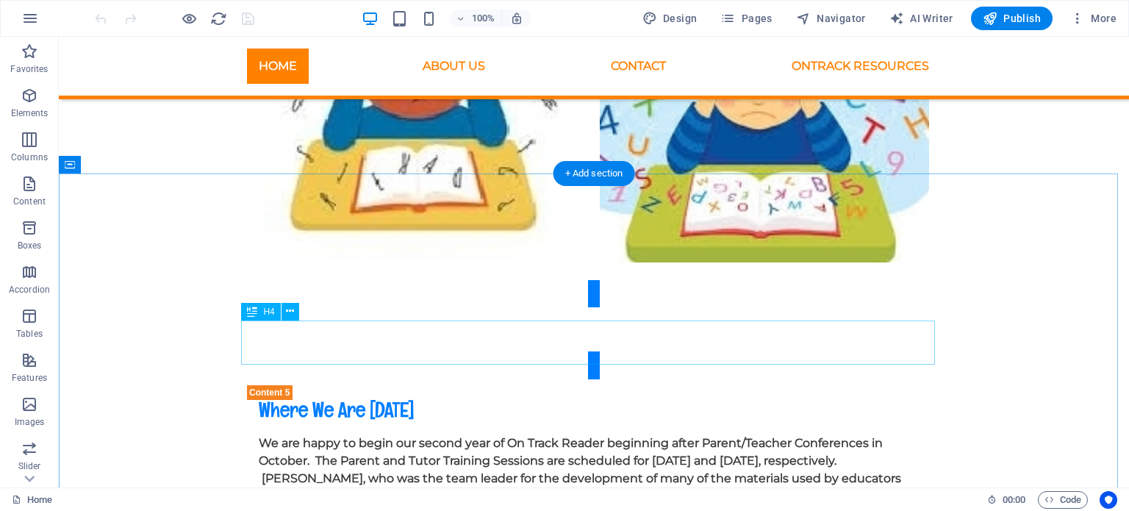
scroll to position [7056, 0]
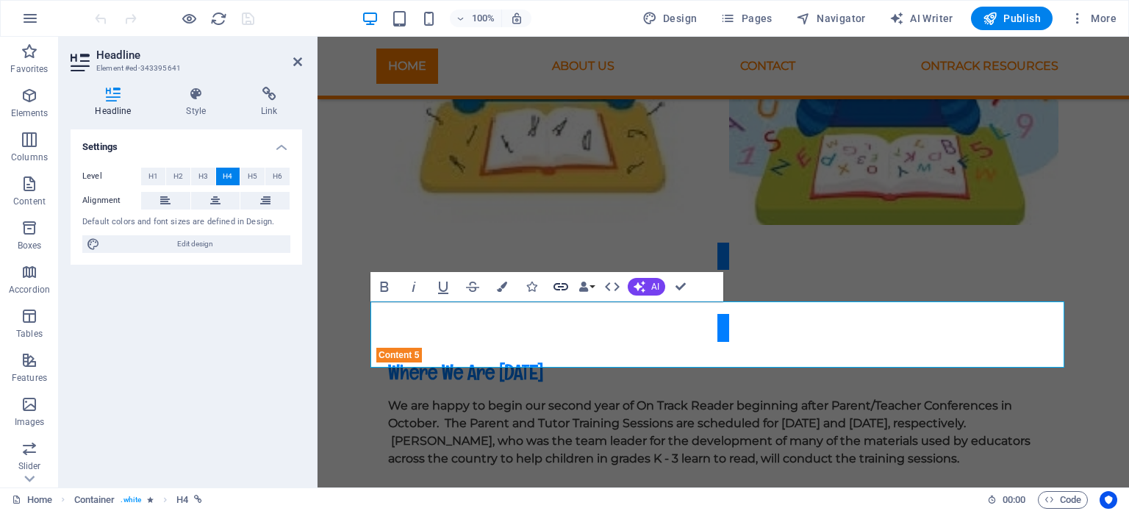
click at [563, 285] on icon "button" at bounding box center [561, 287] width 18 height 18
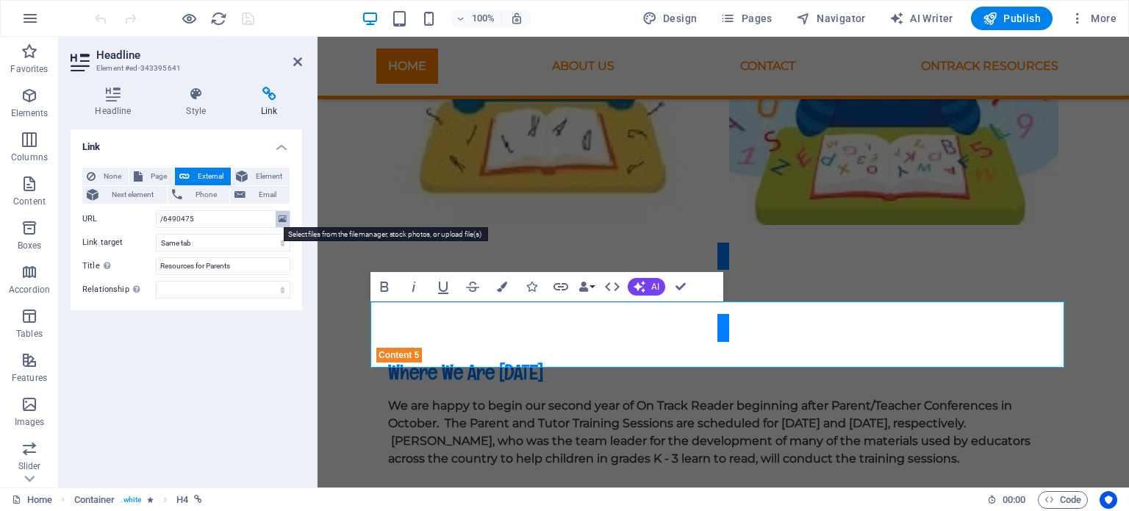
click at [280, 216] on icon at bounding box center [283, 219] width 8 height 16
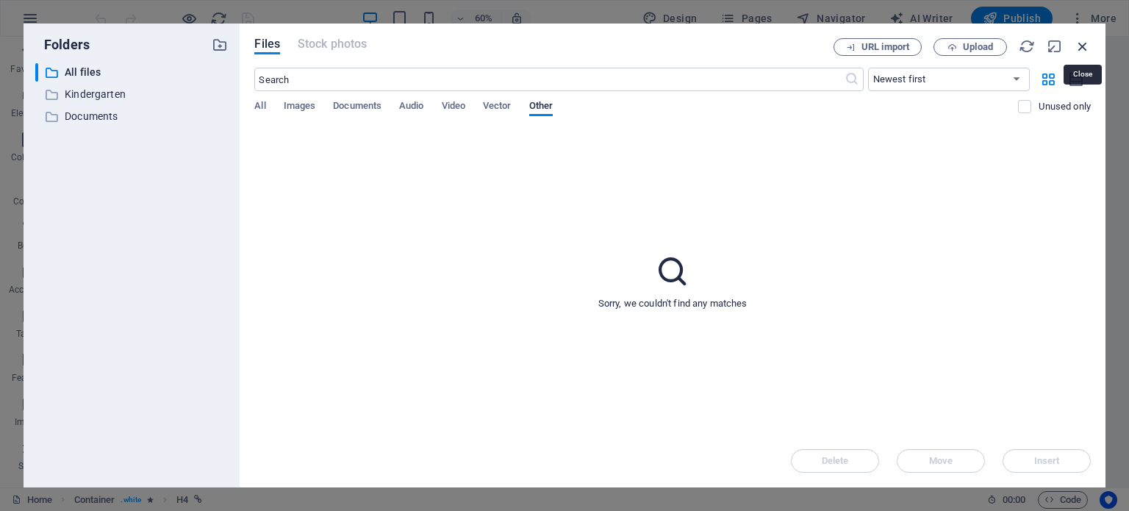
click at [1082, 43] on icon "button" at bounding box center [1083, 46] width 16 height 16
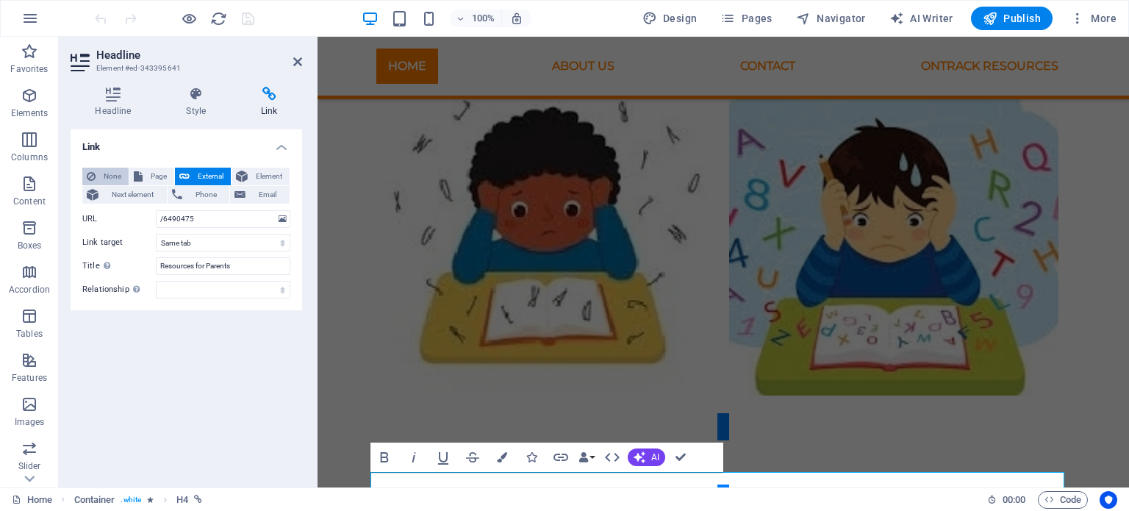
click at [101, 176] on span "None" at bounding box center [112, 177] width 24 height 18
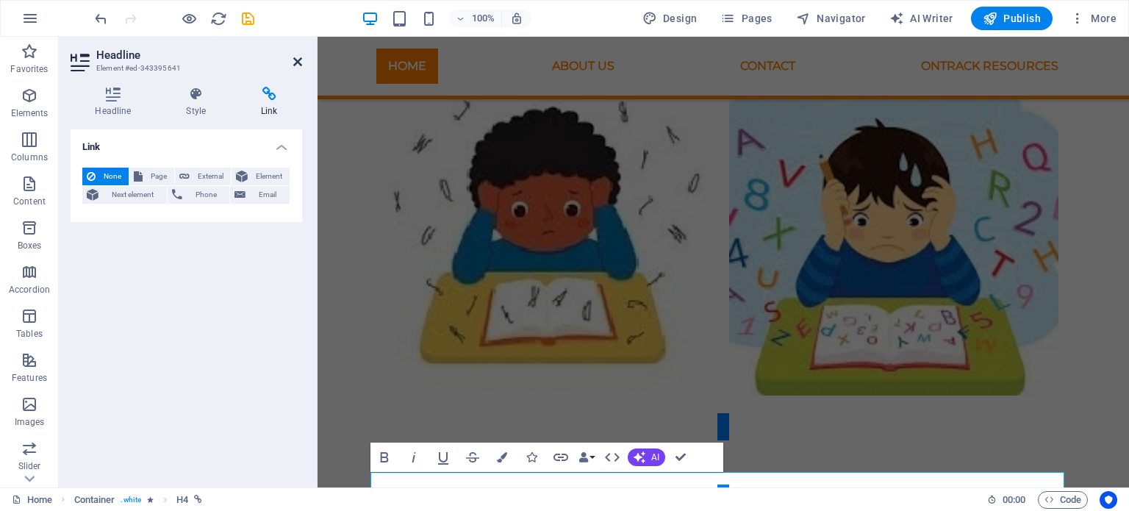
click at [300, 62] on icon at bounding box center [297, 62] width 9 height 12
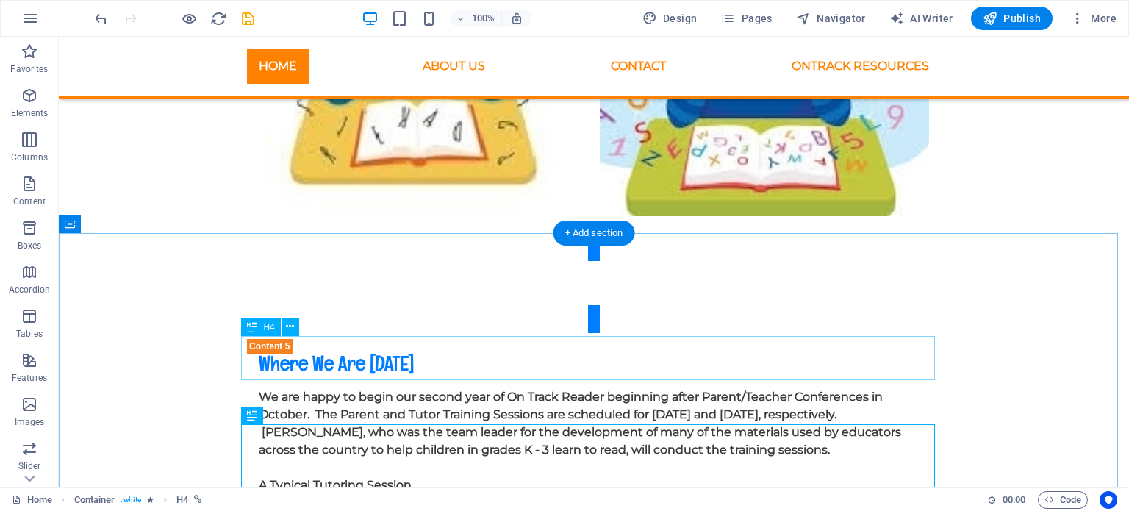
scroll to position [7106, 0]
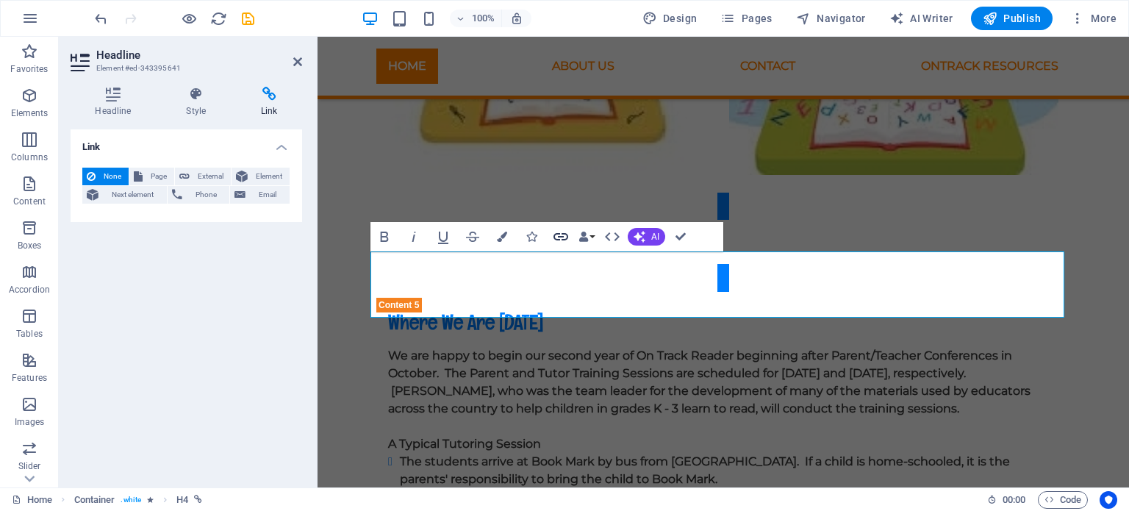
click at [559, 234] on icon "button" at bounding box center [560, 236] width 15 height 7
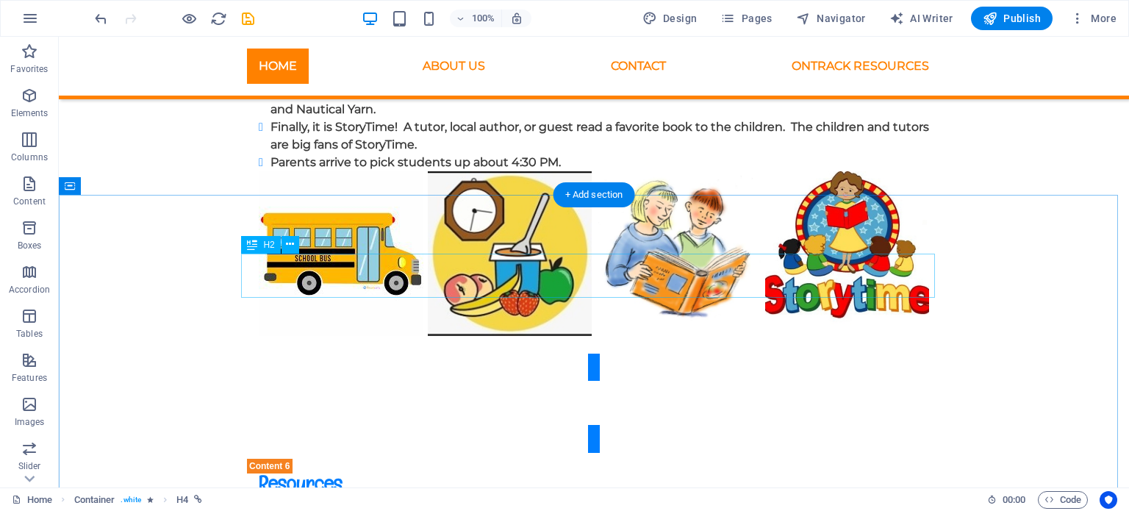
scroll to position [7743, 0]
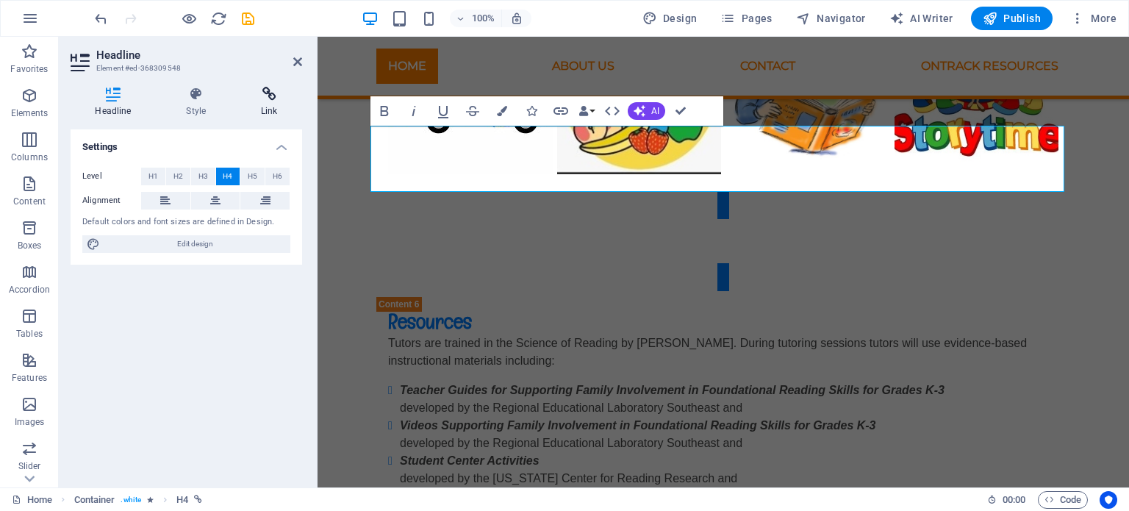
click at [278, 98] on icon at bounding box center [269, 94] width 65 height 15
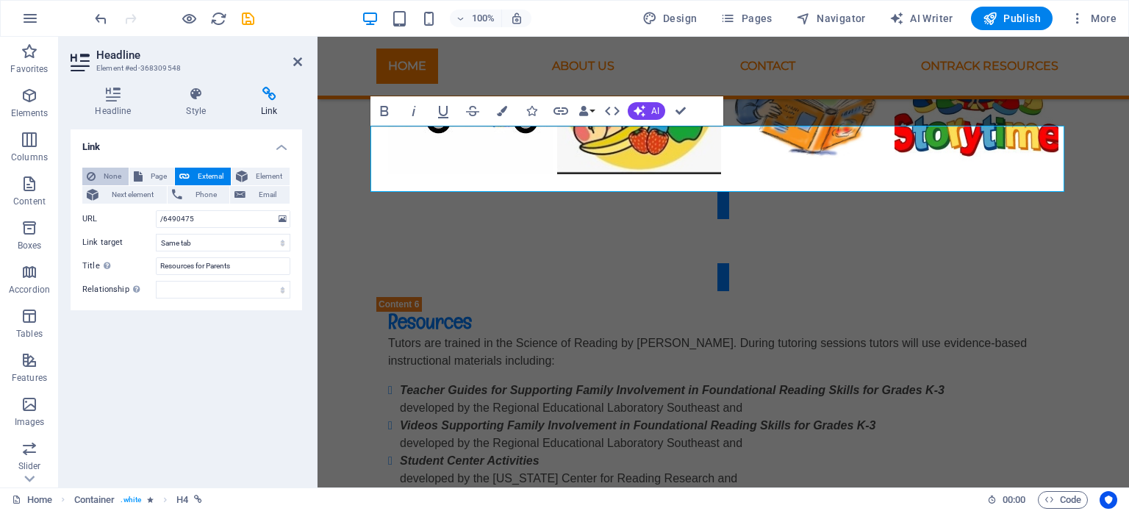
click at [112, 170] on span "None" at bounding box center [112, 177] width 24 height 18
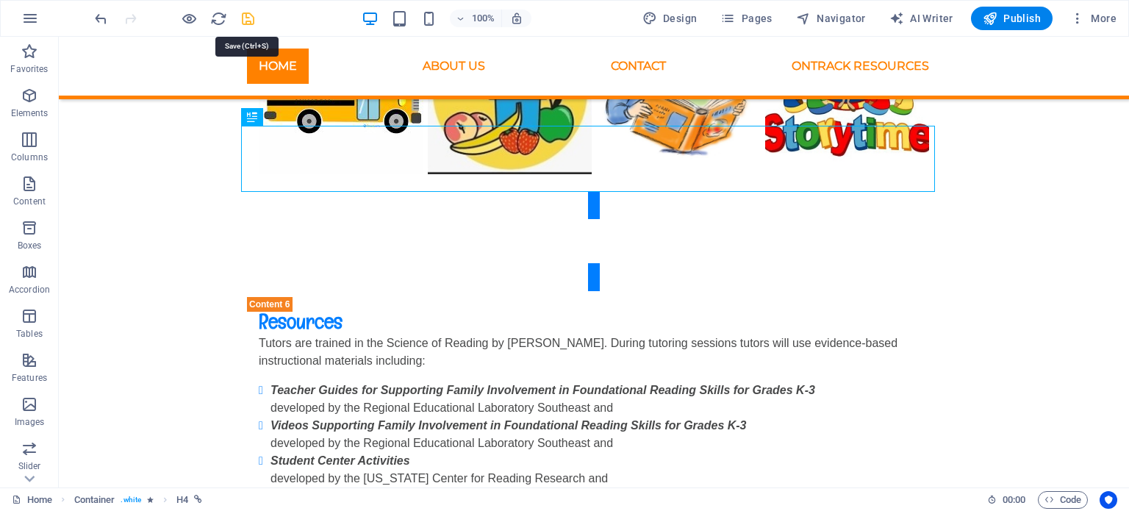
click at [243, 19] on icon "save" at bounding box center [248, 18] width 17 height 17
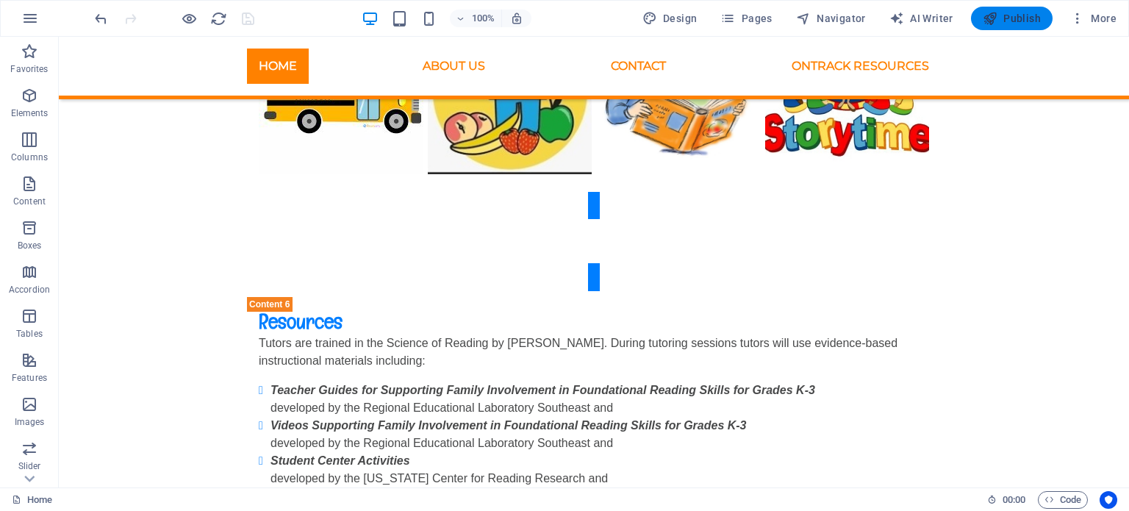
click at [1010, 23] on span "Publish" at bounding box center [1012, 18] width 58 height 15
